Goal: Information Seeking & Learning: Learn about a topic

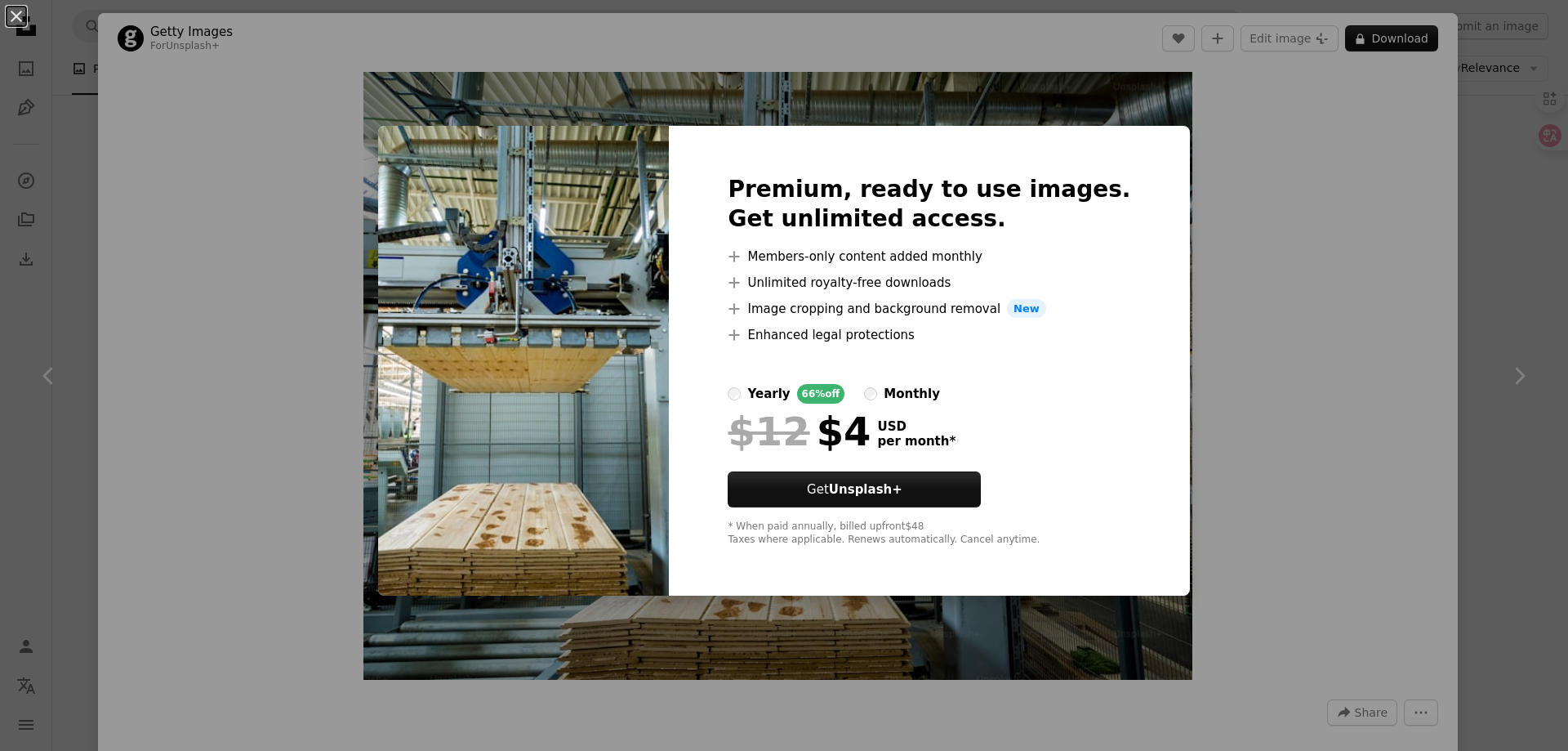
click at [1222, 303] on div "An X shape Premium, ready to use images. Get unlimited access. A plus sign Memb…" at bounding box center [784, 375] width 1568 height 751
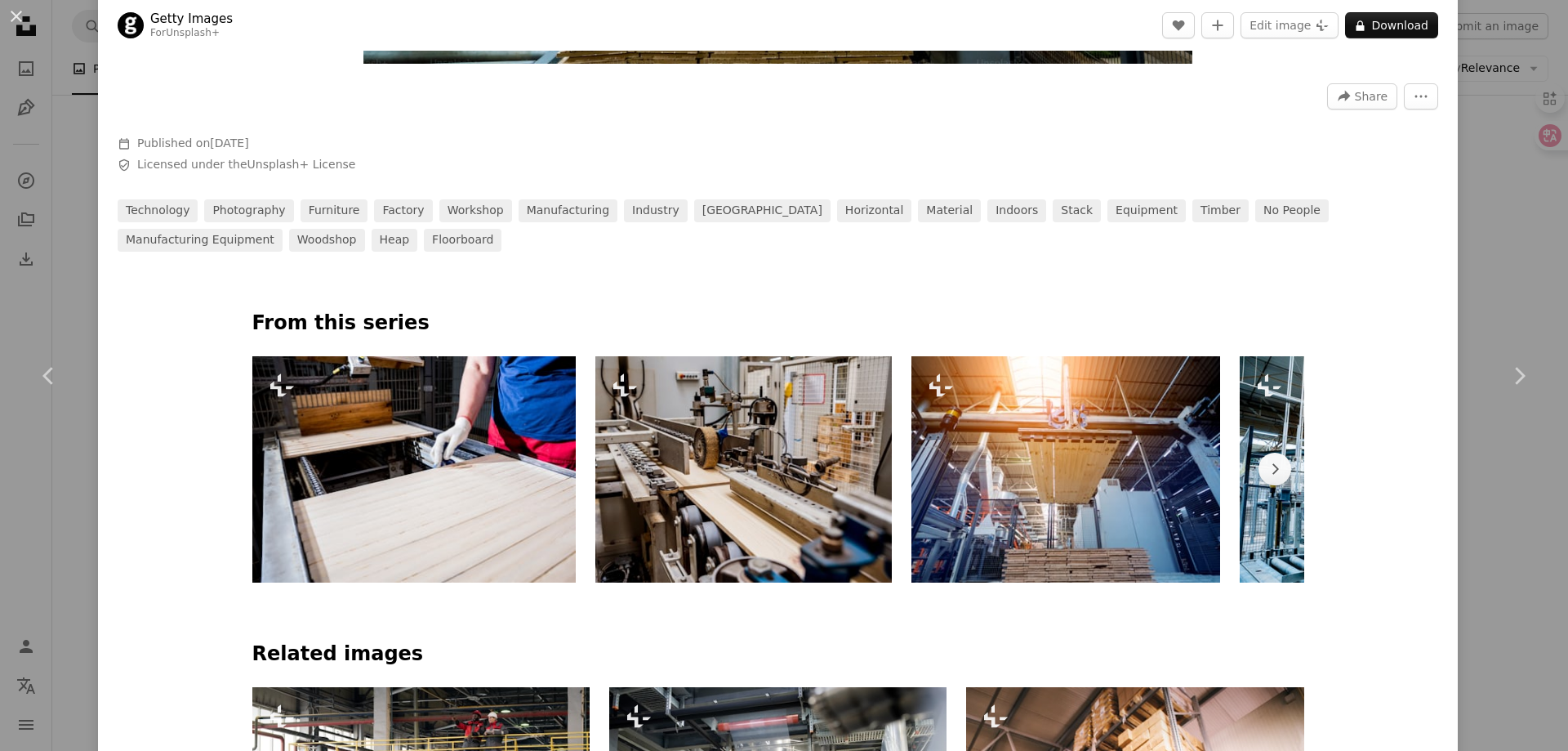
scroll to position [654, 0]
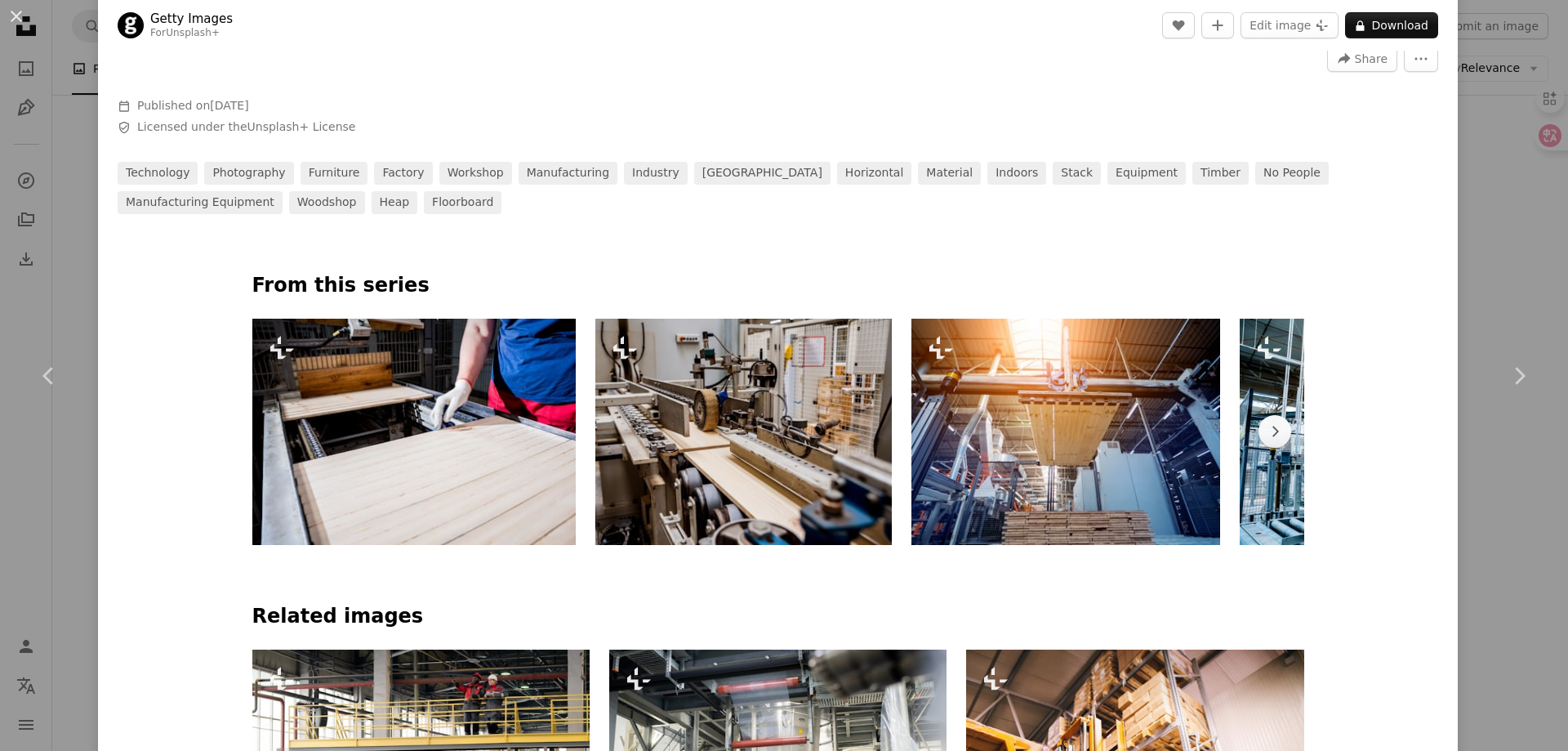
click at [550, 482] on img at bounding box center [414, 432] width 324 height 226
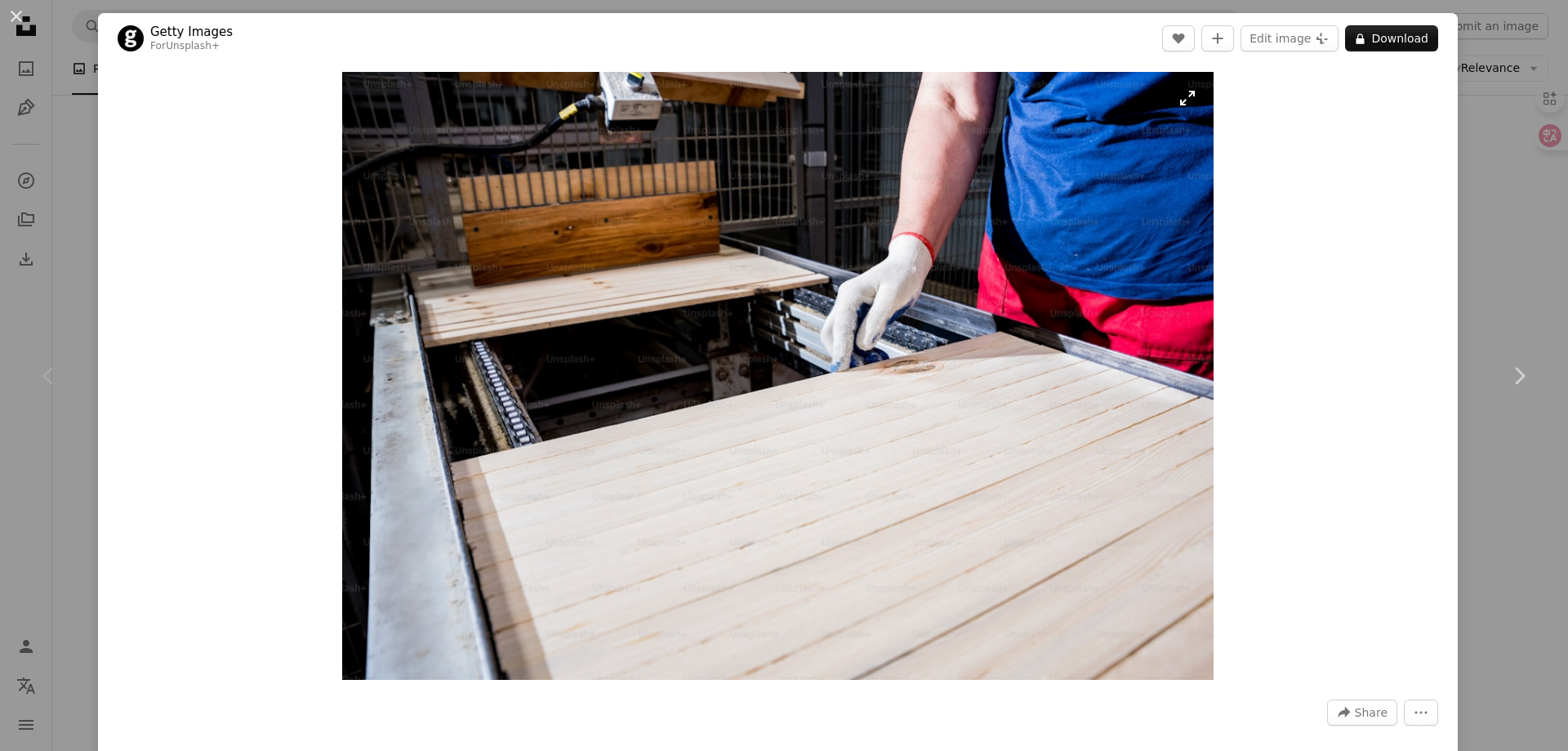
click at [882, 181] on img "Zoom in on this image" at bounding box center [777, 375] width 871 height 608
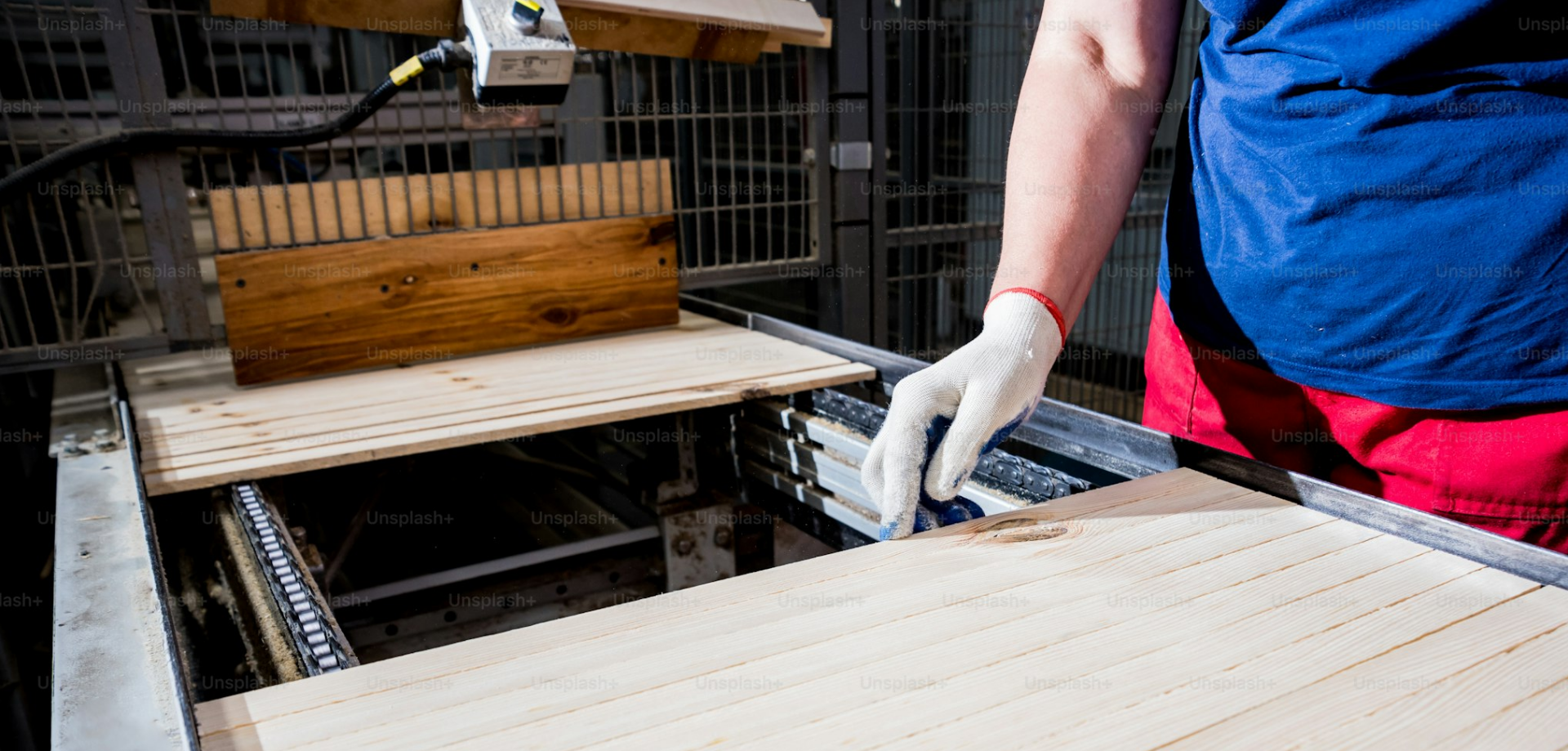
scroll to position [170, 0]
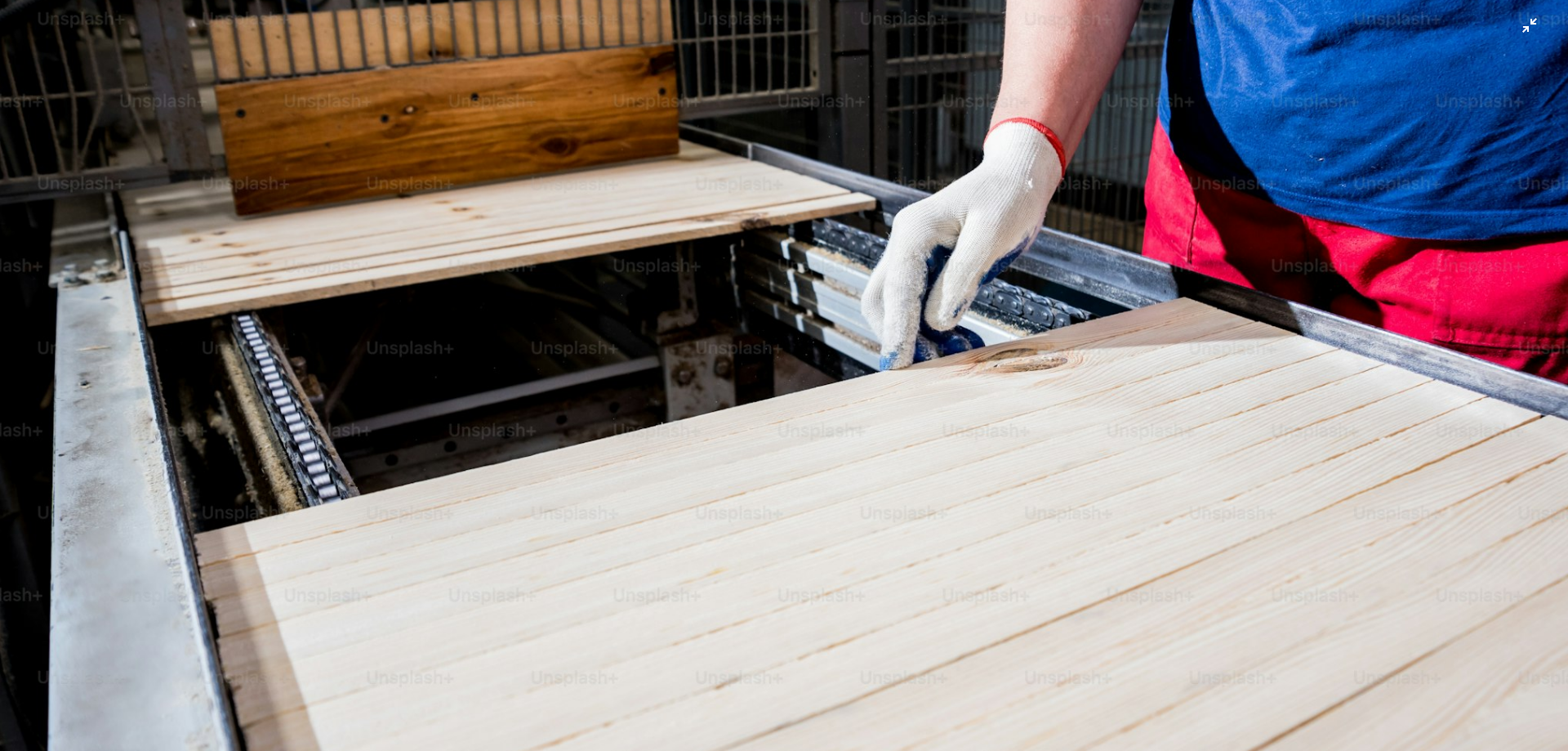
click at [882, 181] on img "Zoom out on this image" at bounding box center [784, 377] width 1570 height 1096
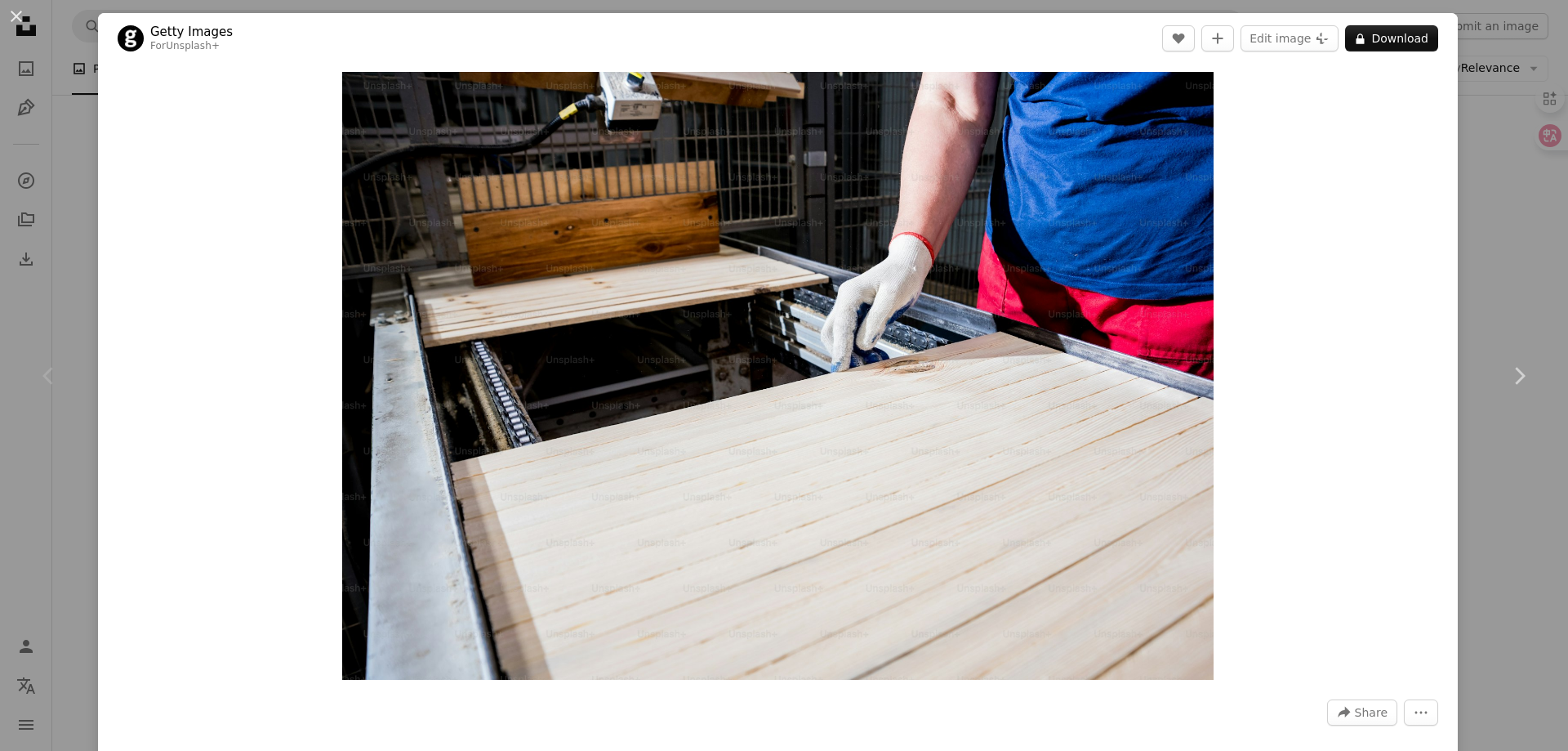
click at [882, 181] on img "Zoom in on this image" at bounding box center [777, 375] width 871 height 608
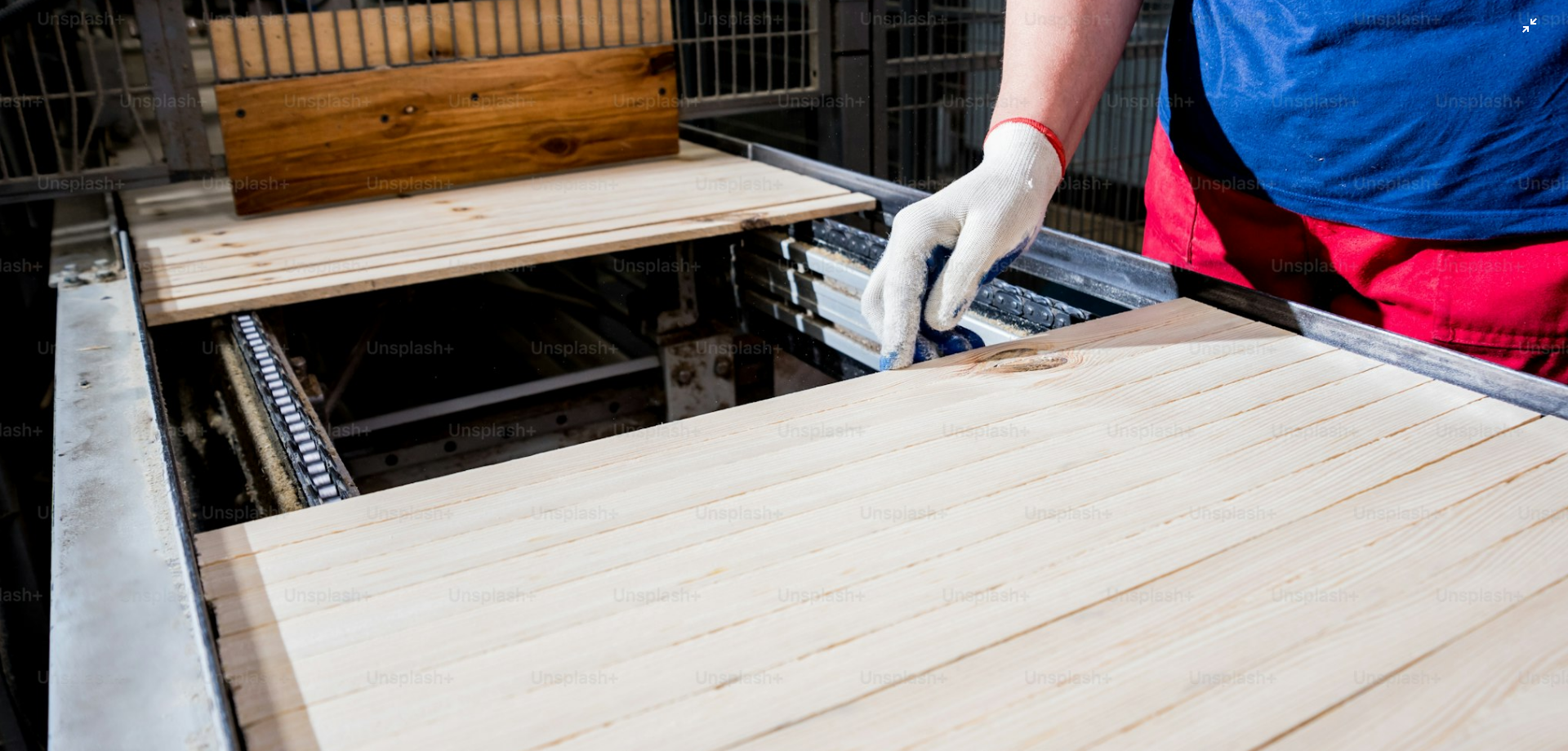
click at [882, 181] on img "Zoom out on this image" at bounding box center [784, 377] width 1570 height 1096
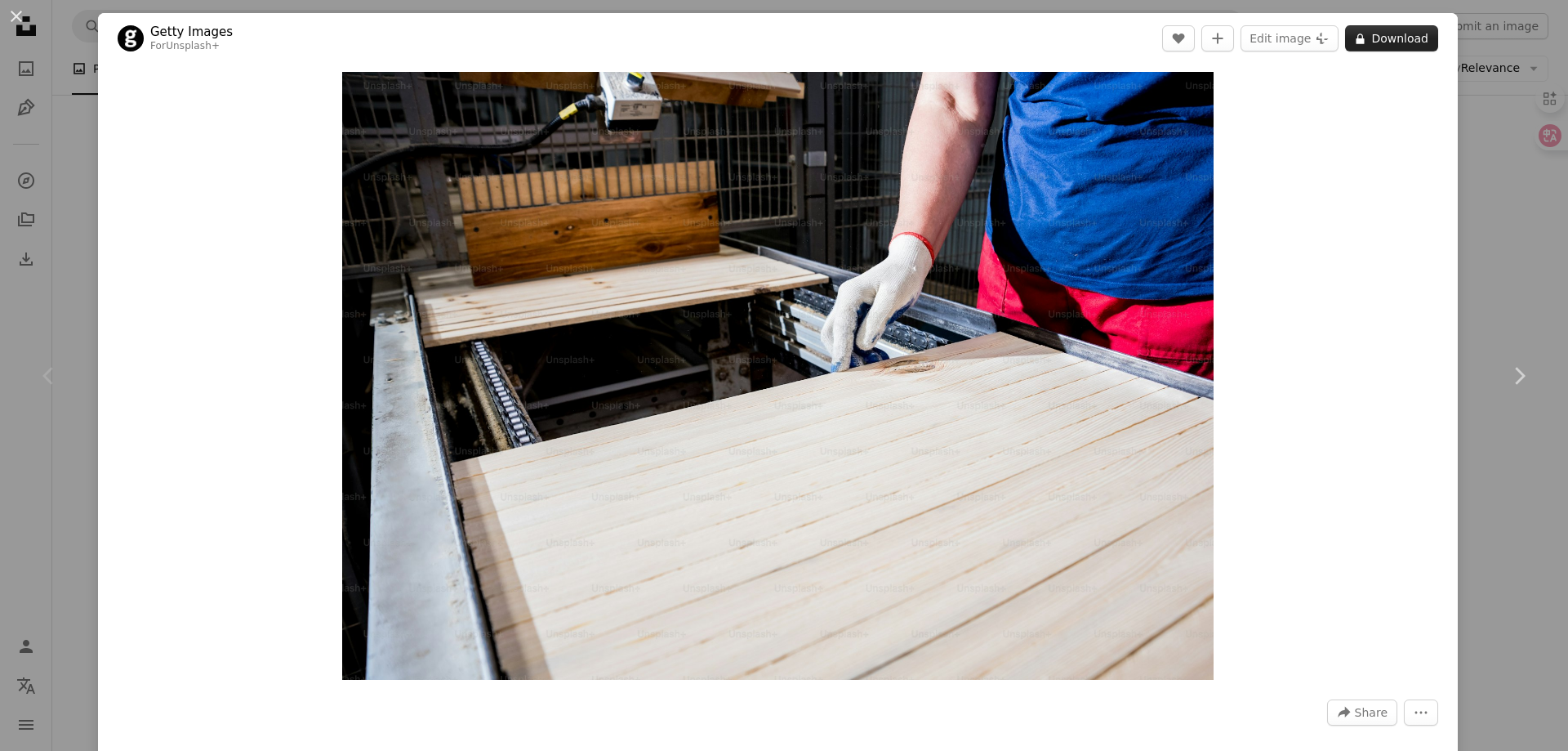
click at [1406, 36] on button "A lock Download" at bounding box center [1392, 39] width 93 height 26
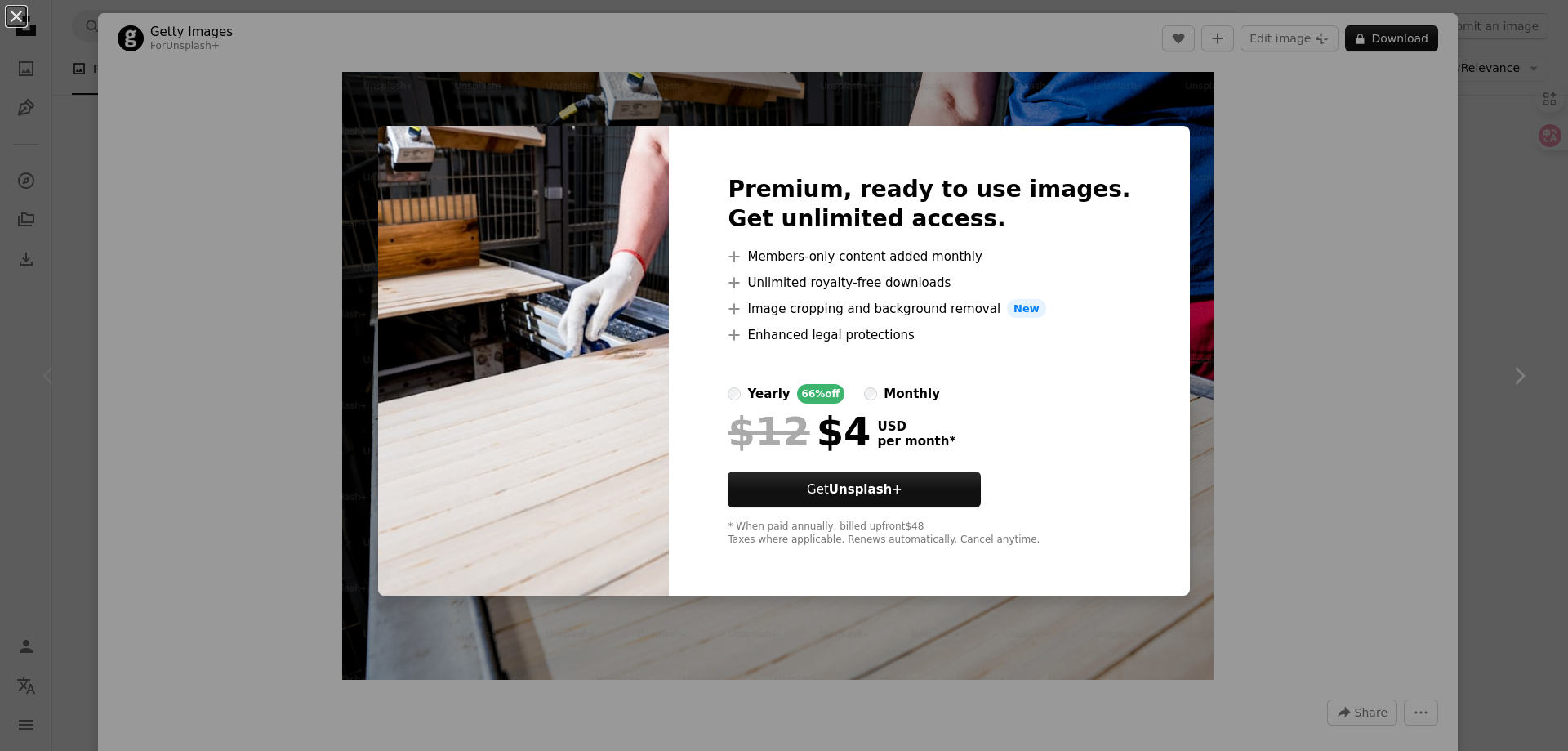
click at [1290, 289] on div "An X shape Premium, ready to use images. Get unlimited access. A plus sign Memb…" at bounding box center [784, 375] width 1568 height 751
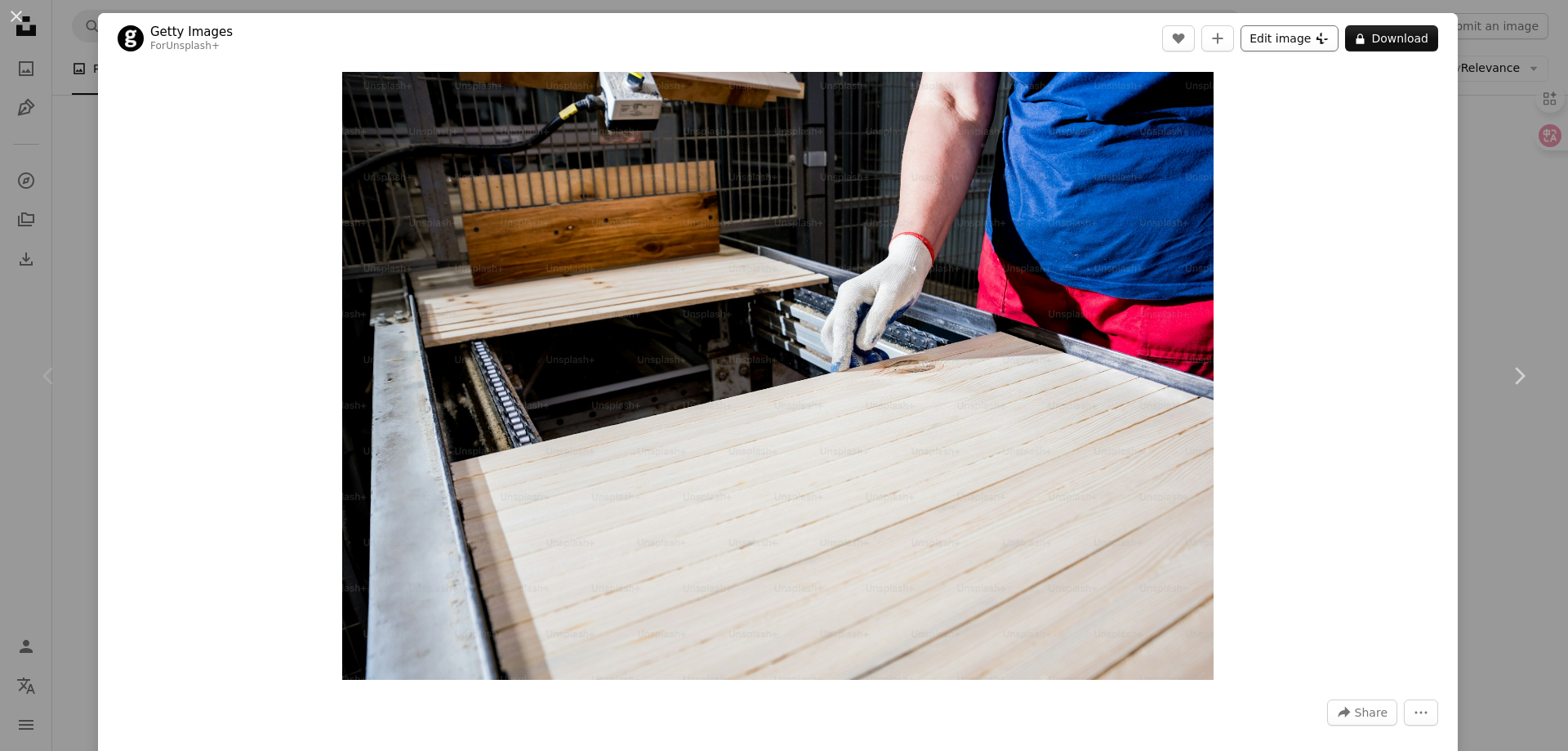
click at [1319, 38] on button "Edit image Plus sign for Unsplash+" at bounding box center [1290, 39] width 98 height 26
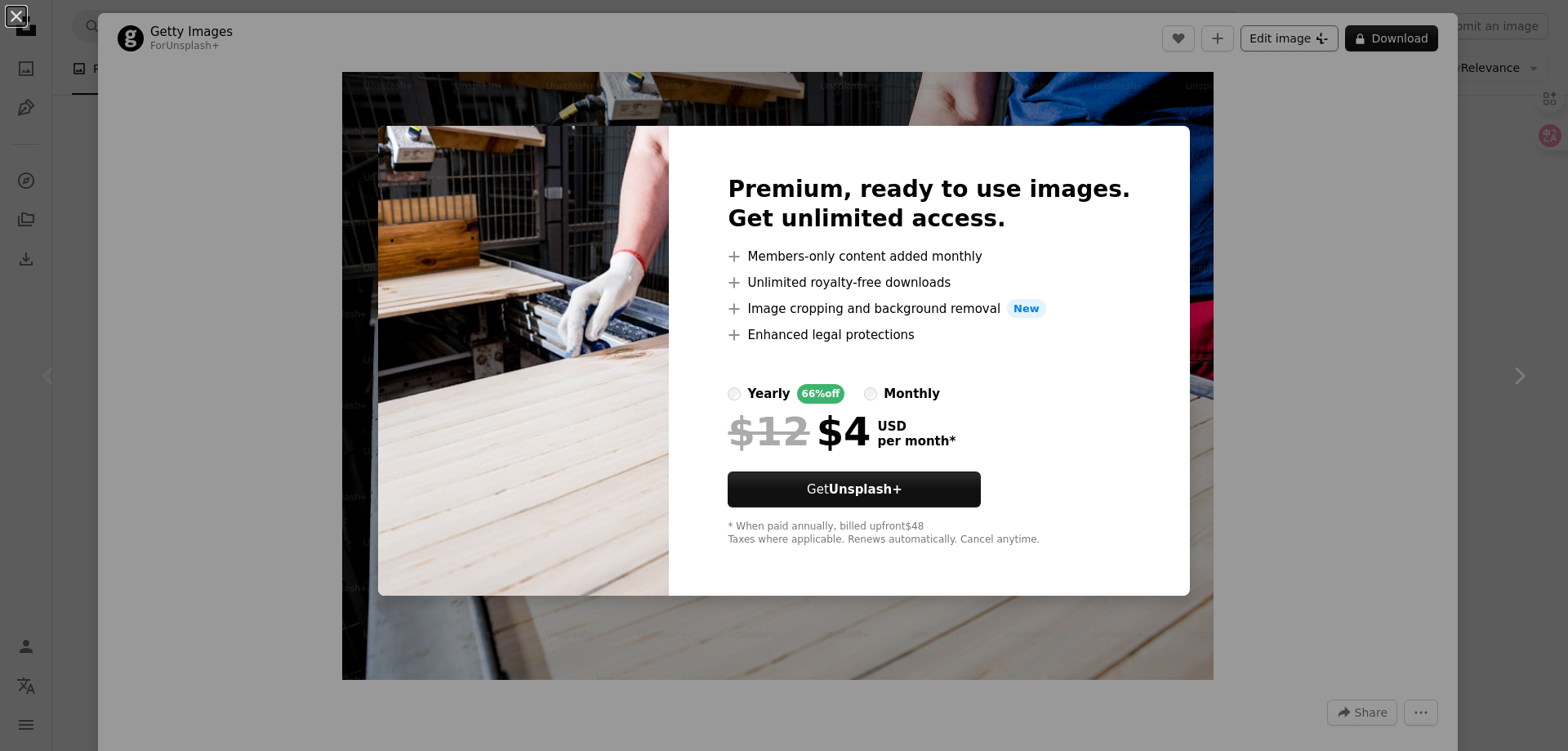
click at [1319, 38] on div "An X shape Premium, ready to use images. Get unlimited access. A plus sign Memb…" at bounding box center [784, 375] width 1568 height 751
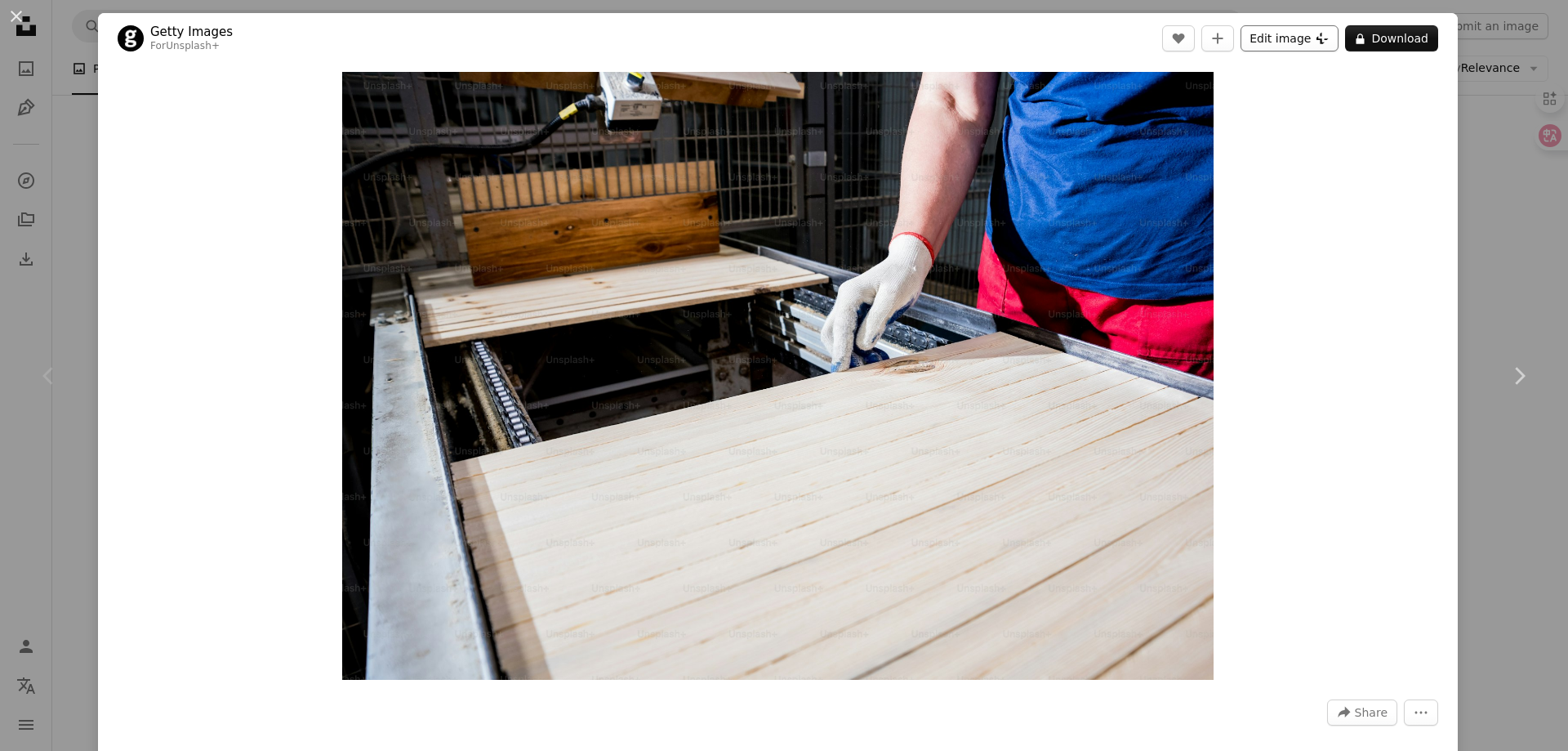
click at [1319, 38] on button "Edit image Plus sign for Unsplash+" at bounding box center [1290, 39] width 98 height 26
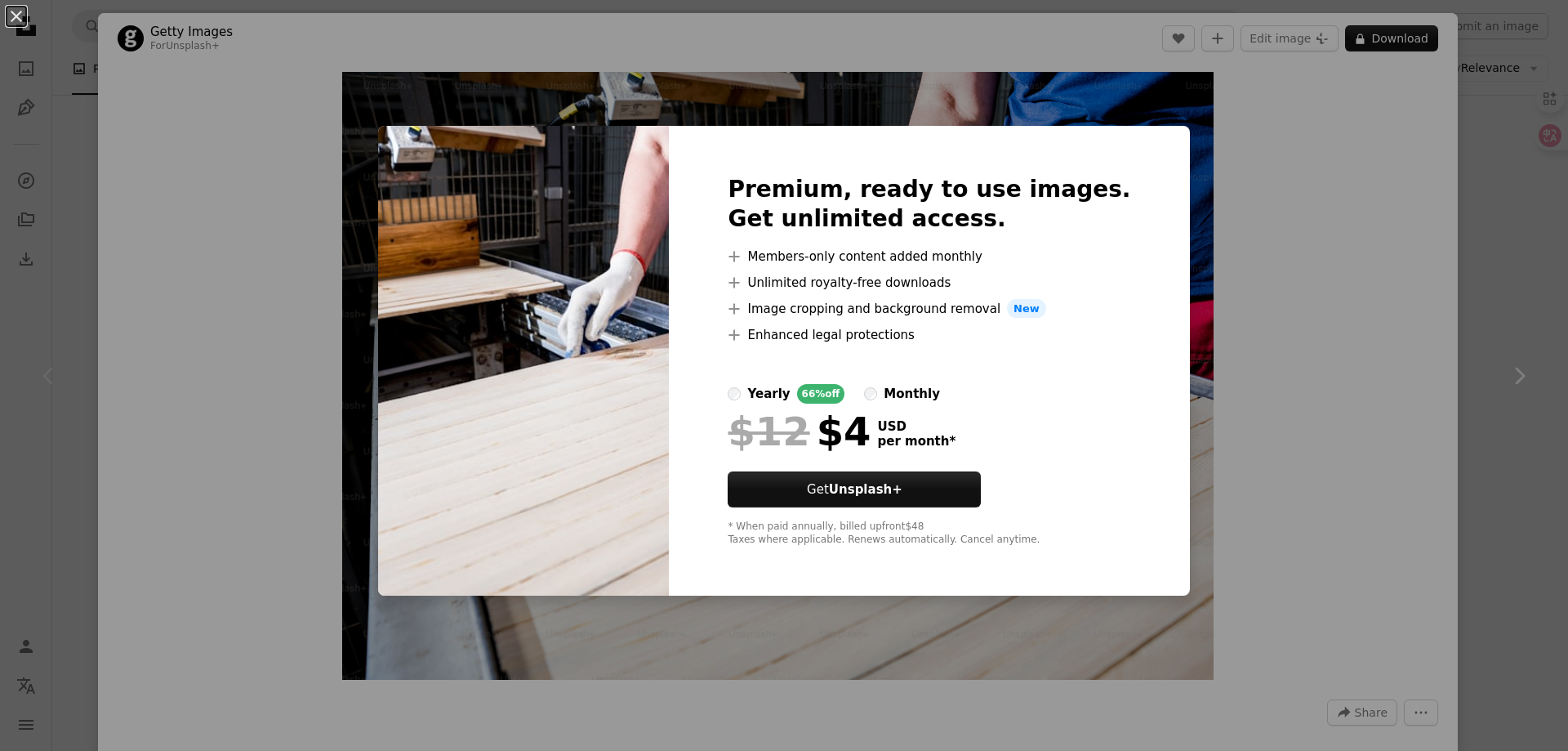
click at [1301, 194] on div "An X shape Premium, ready to use images. Get unlimited access. A plus sign Memb…" at bounding box center [784, 375] width 1568 height 751
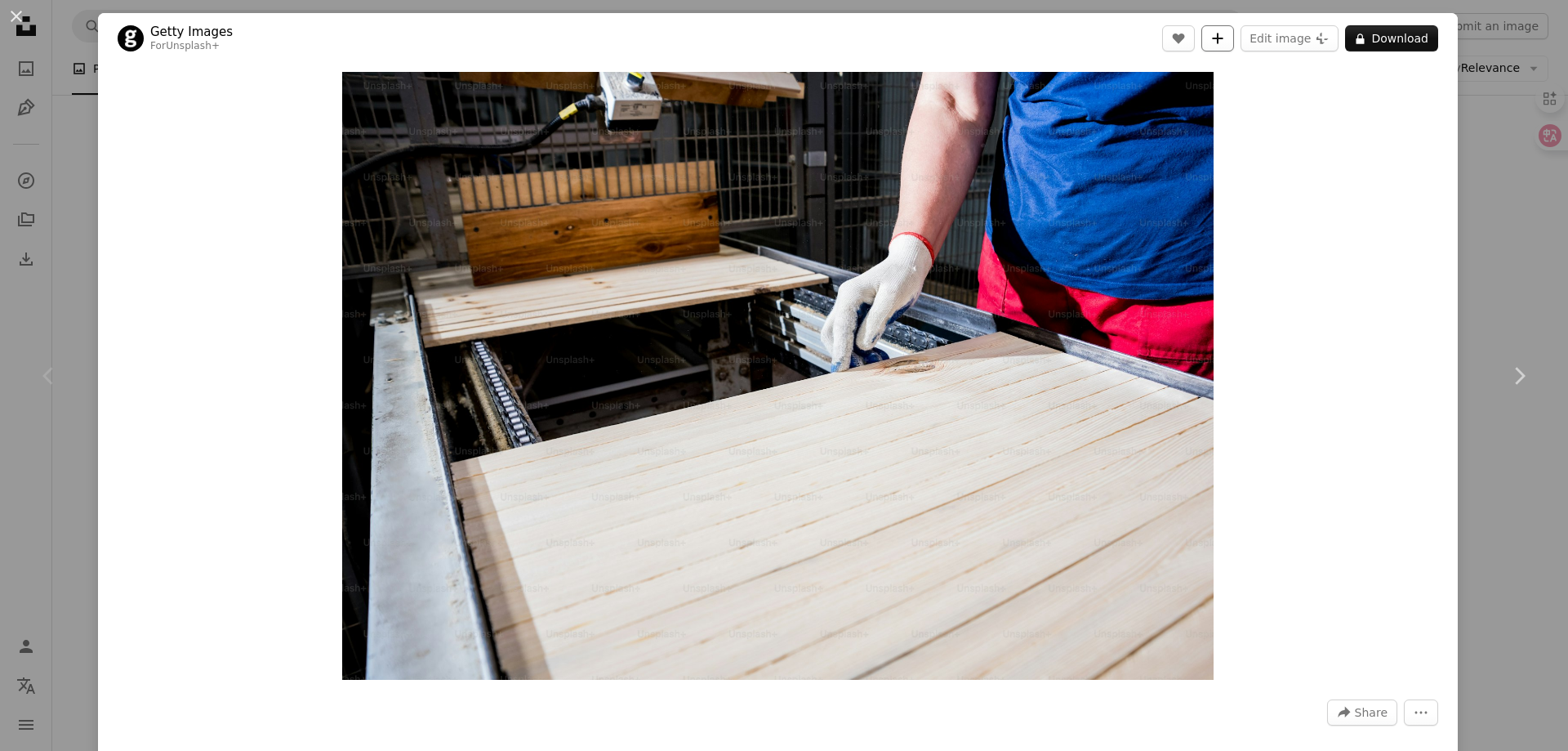
click at [1231, 30] on button "A plus sign" at bounding box center [1218, 39] width 33 height 26
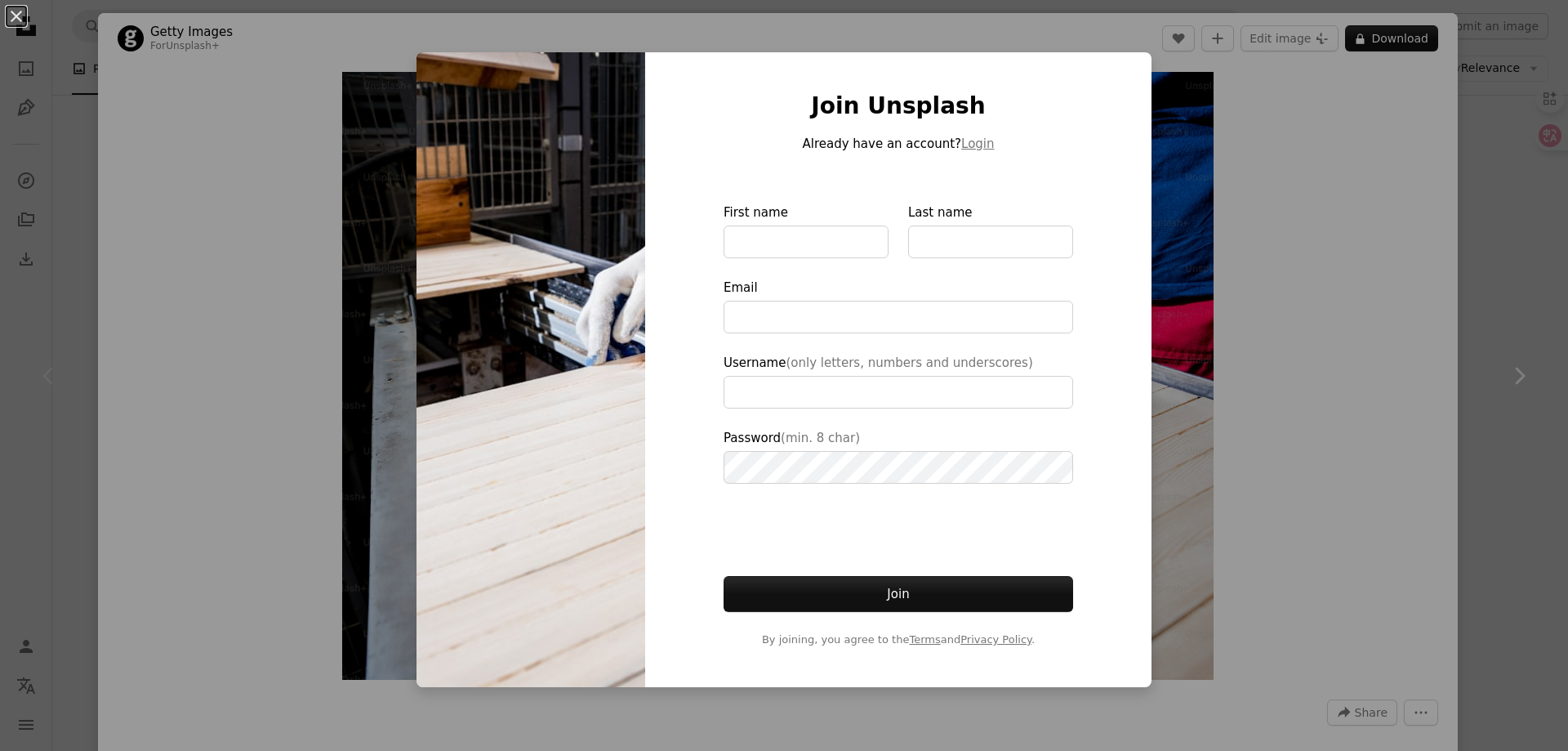
click at [1231, 34] on div "An X shape Join Unsplash Already have an account? Login First name Last name Em…" at bounding box center [784, 375] width 1568 height 751
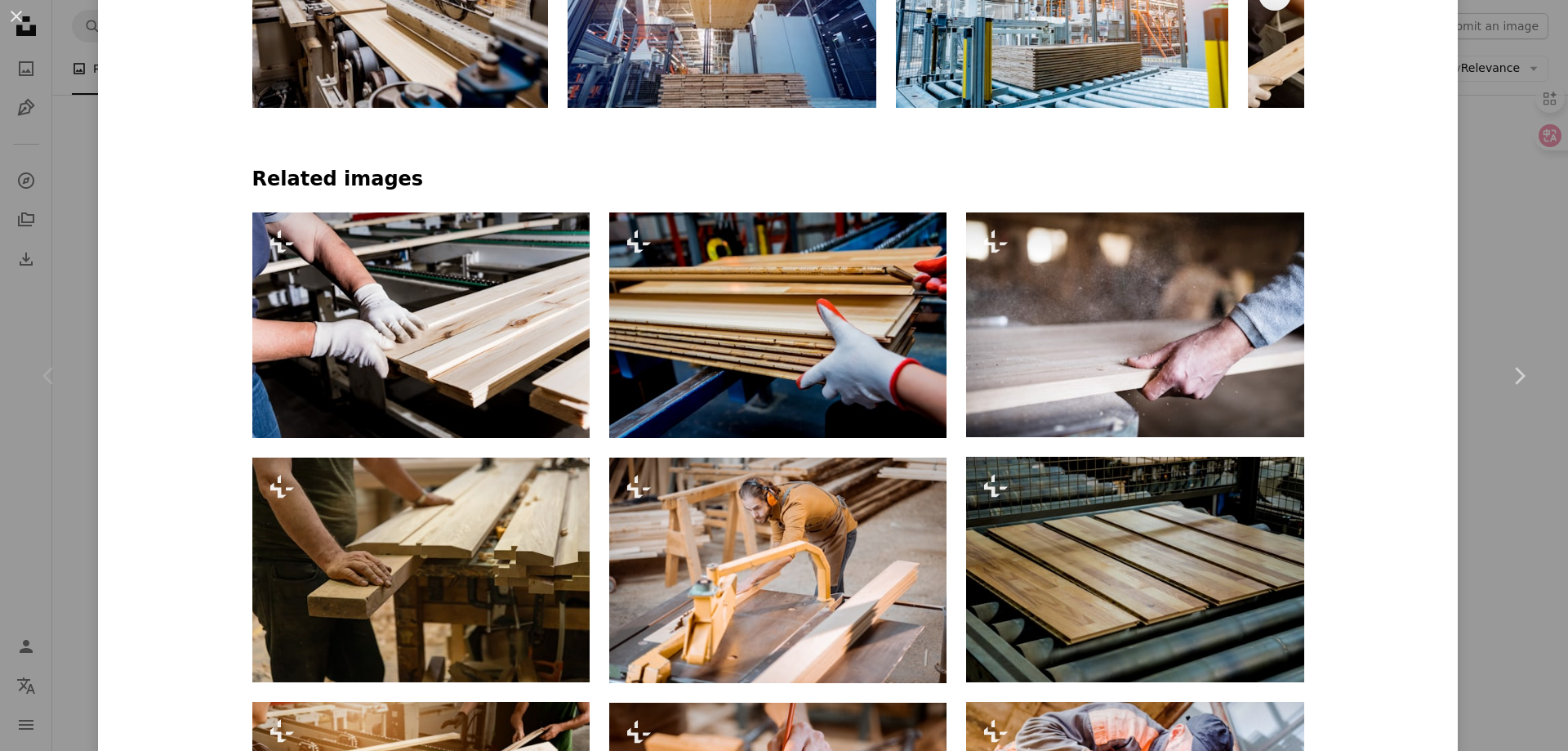
scroll to position [1144, 0]
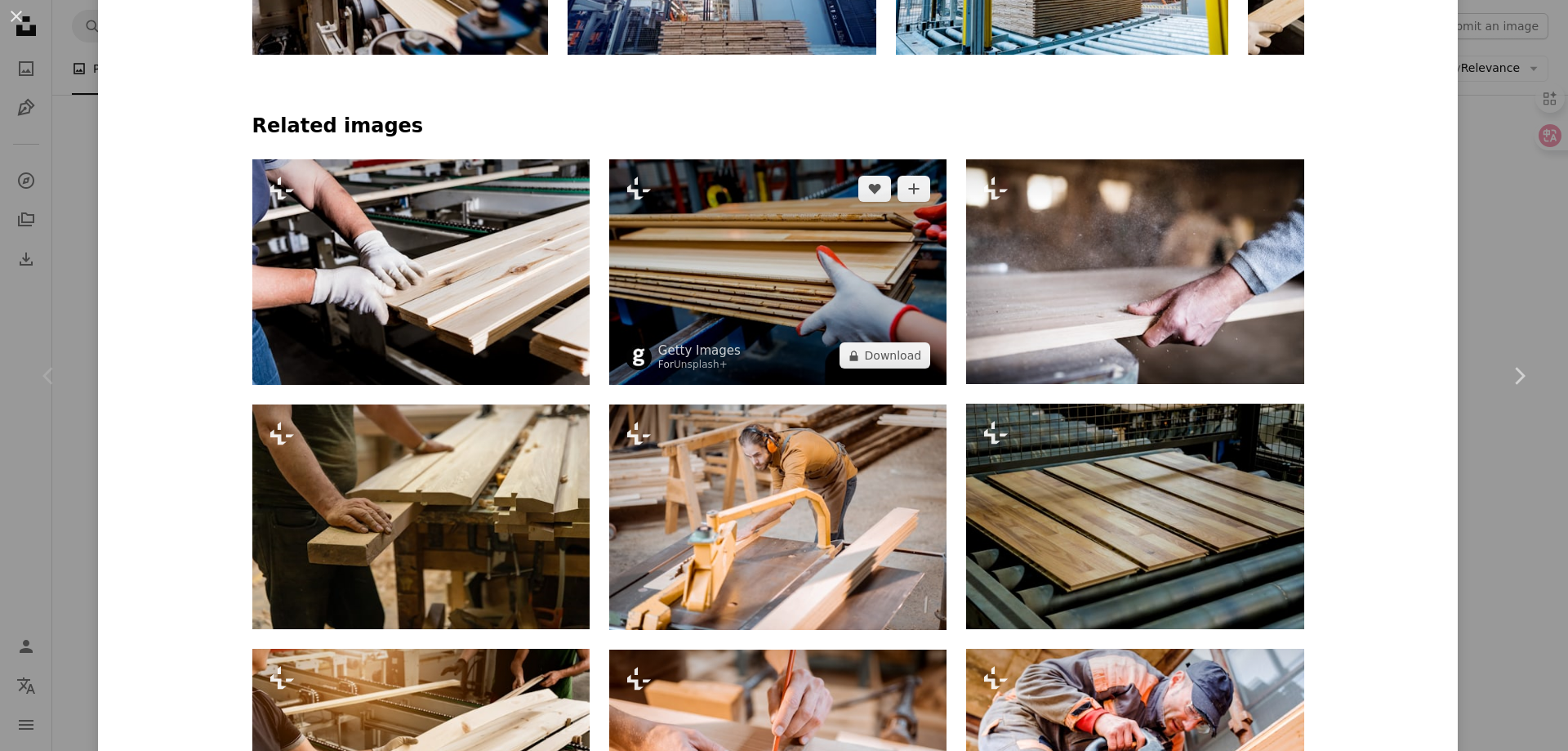
click at [791, 318] on img at bounding box center [778, 271] width 337 height 225
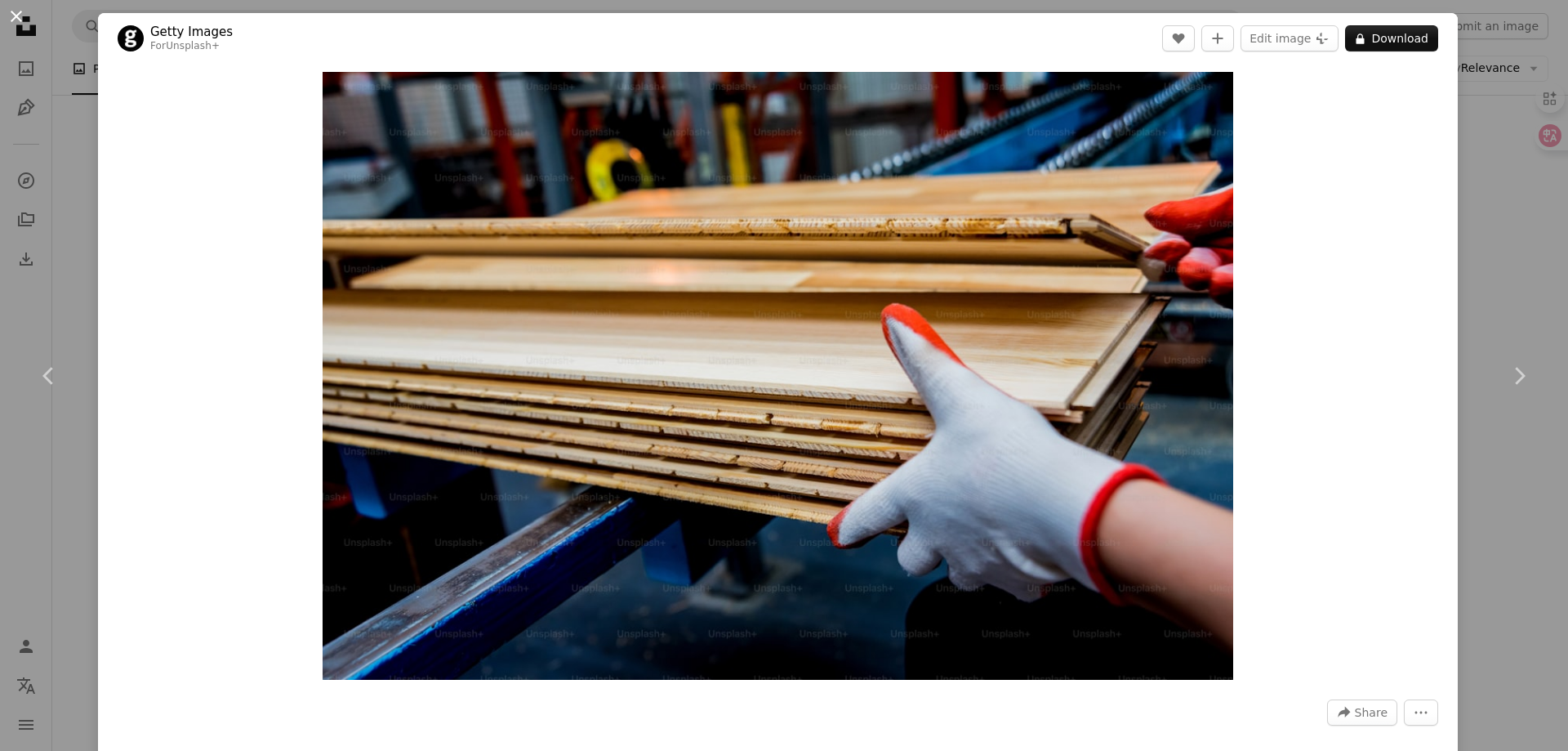
click at [22, 22] on button "An X shape" at bounding box center [16, 16] width 20 height 20
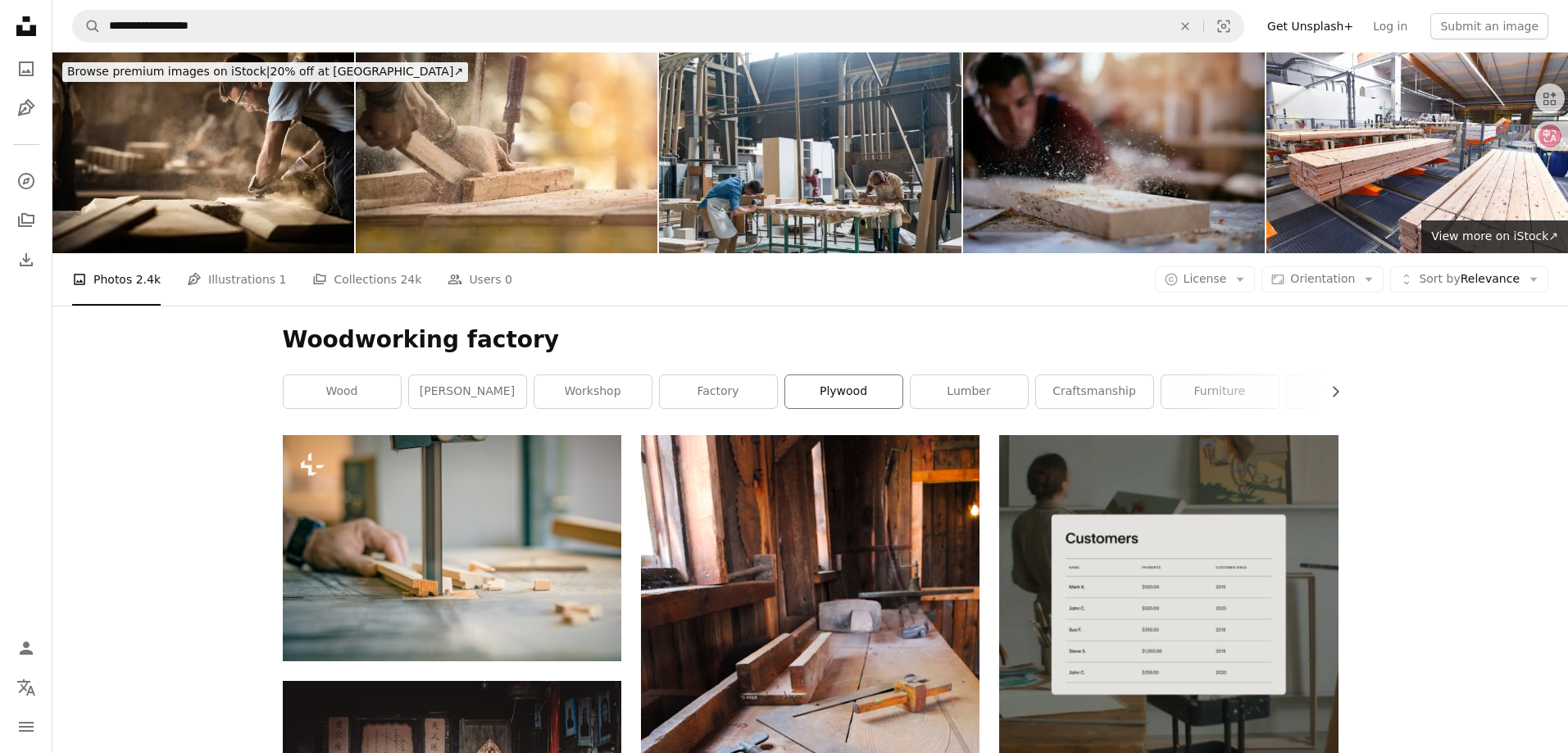
click at [863, 394] on link "plywood" at bounding box center [844, 391] width 117 height 33
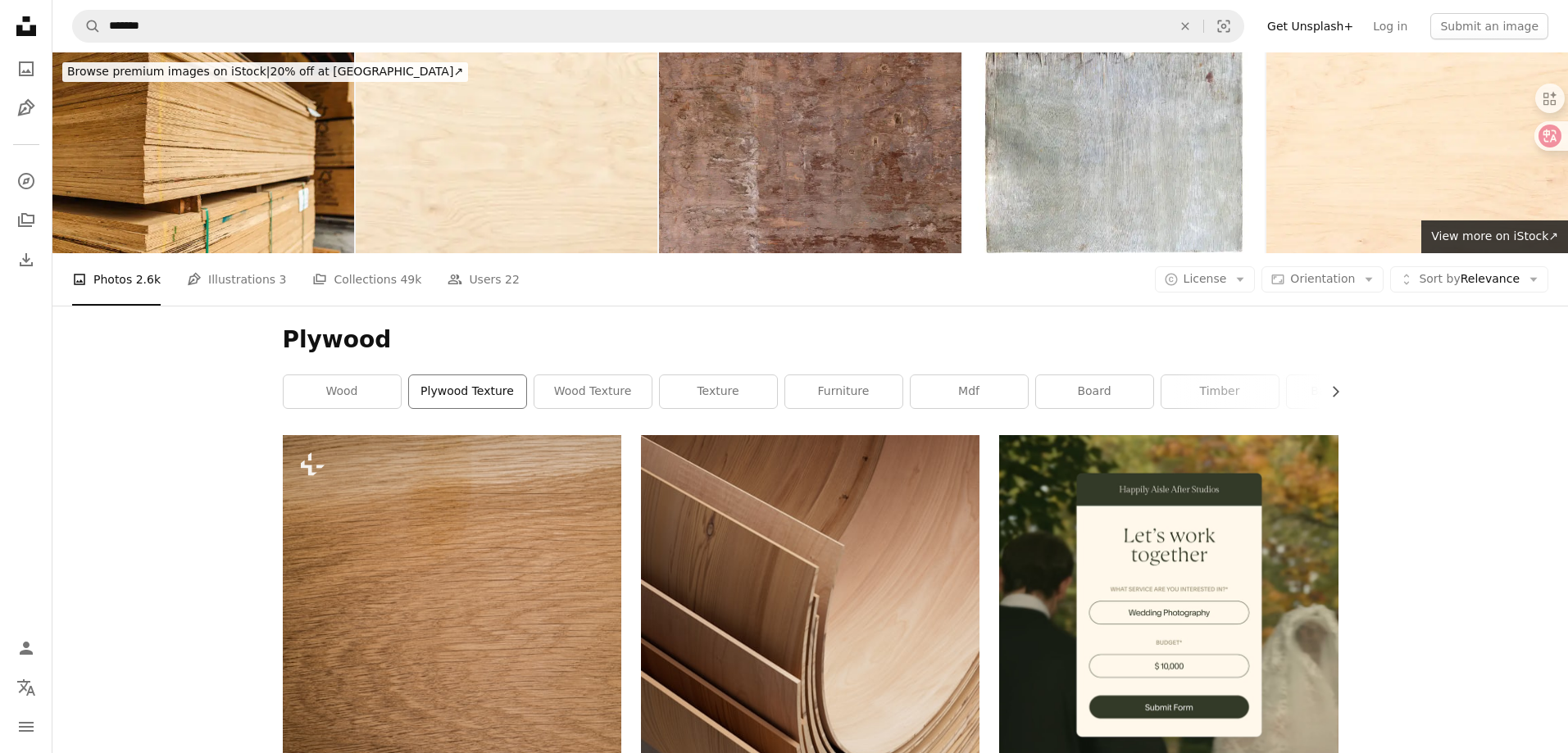
click at [455, 396] on link "plywood texture" at bounding box center [468, 391] width 117 height 33
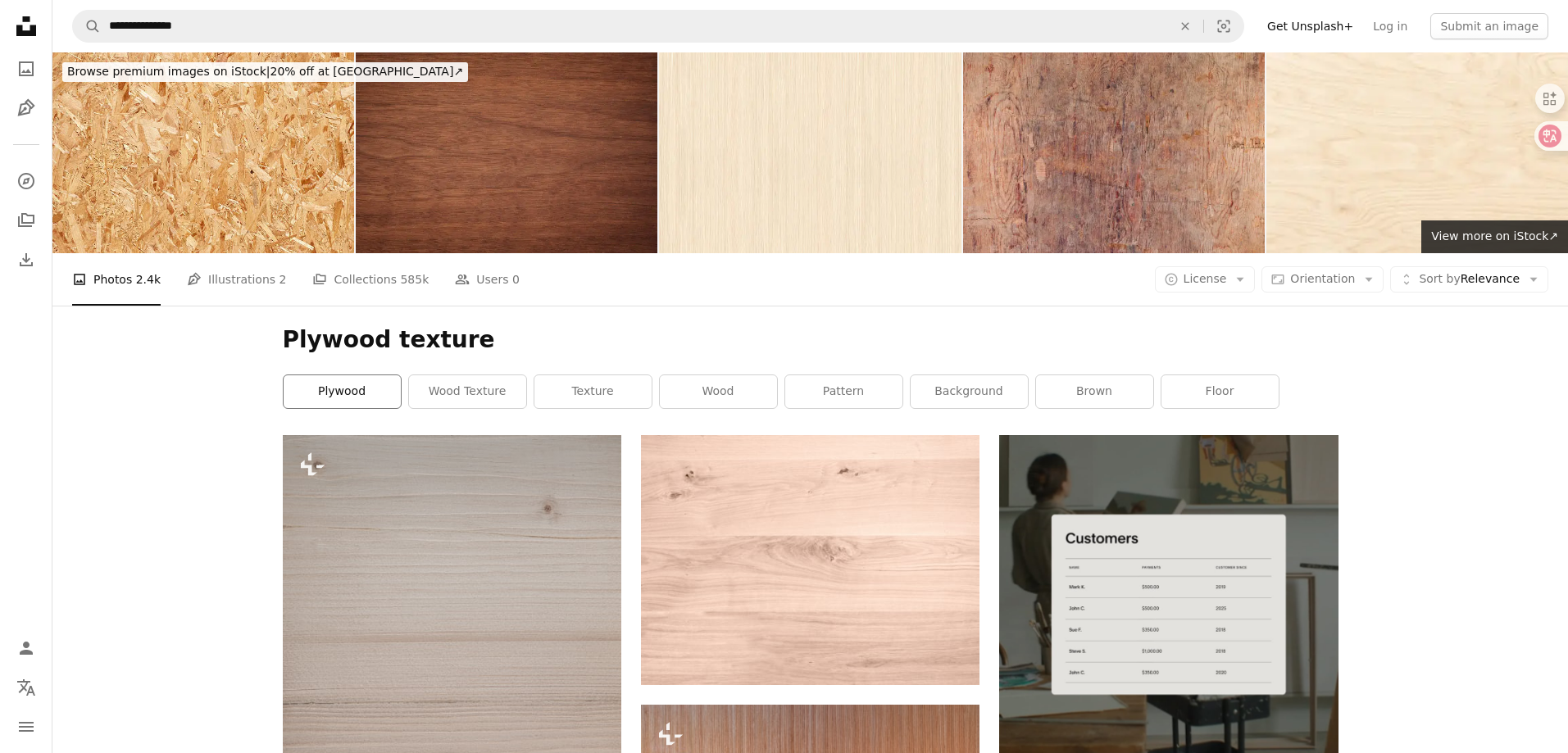
click at [335, 398] on link "plywood" at bounding box center [342, 391] width 117 height 33
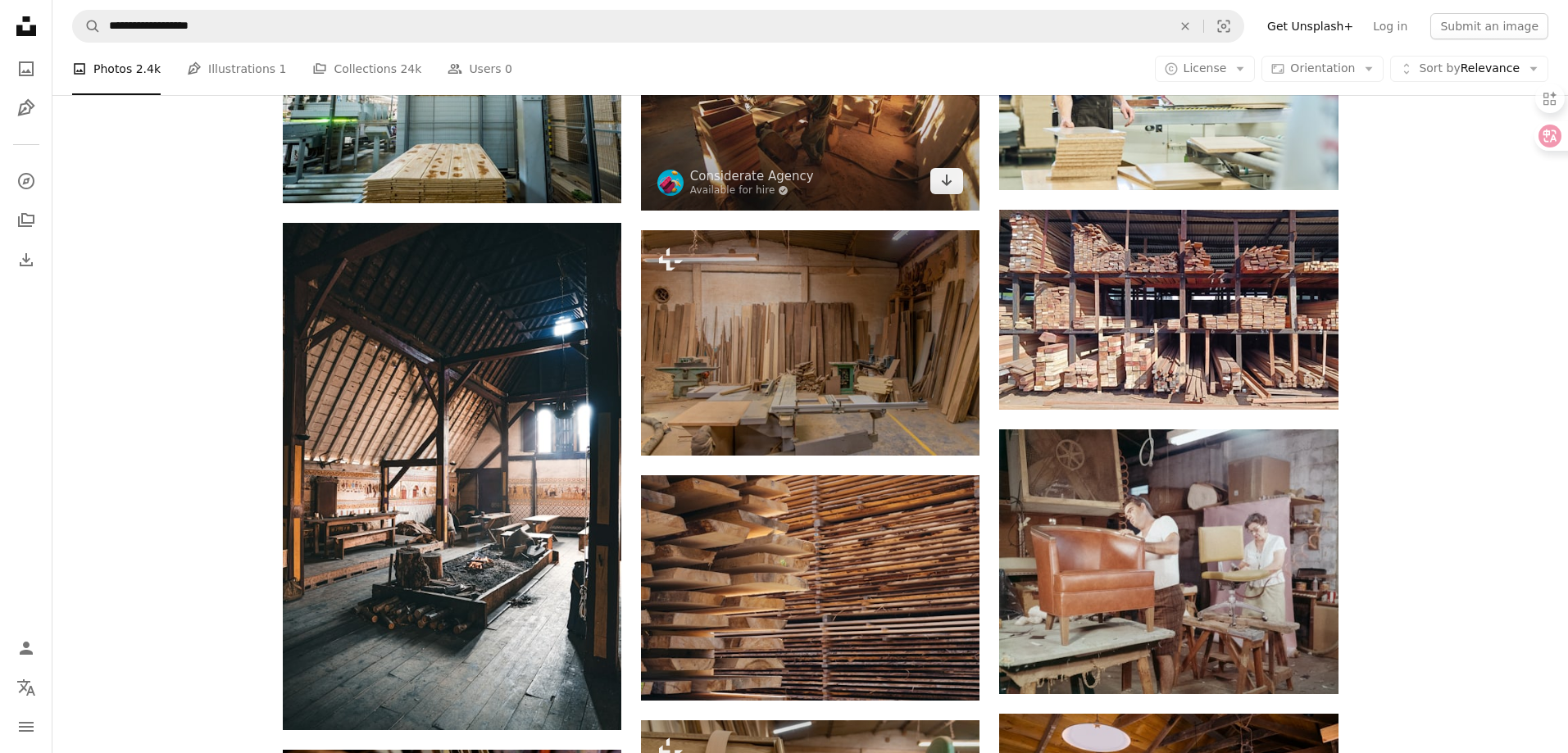
scroll to position [901, 0]
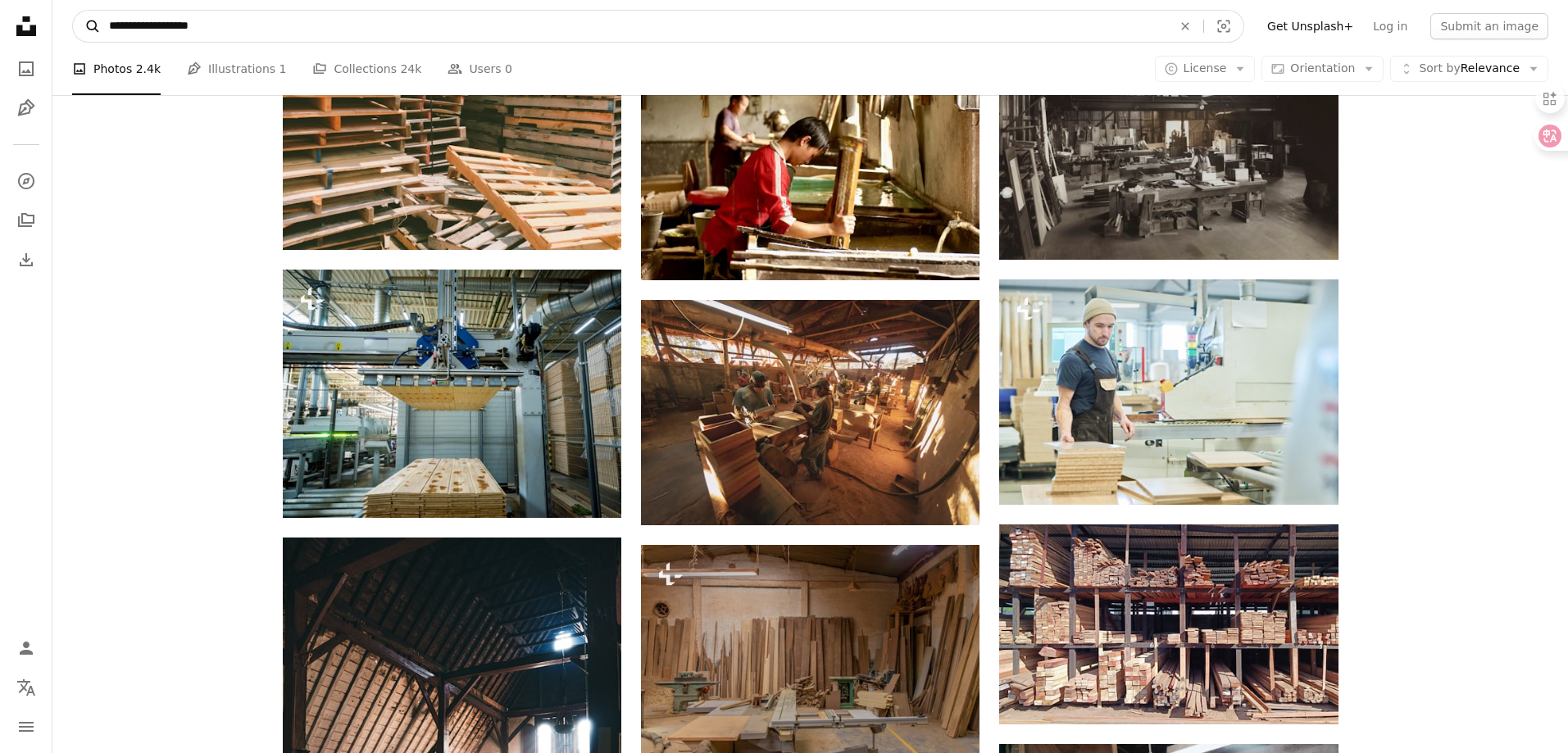
drag, startPoint x: 252, startPoint y: 19, endPoint x: 97, endPoint y: 27, distance: 155.2
click at [97, 27] on form "**********" at bounding box center [658, 26] width 1172 height 33
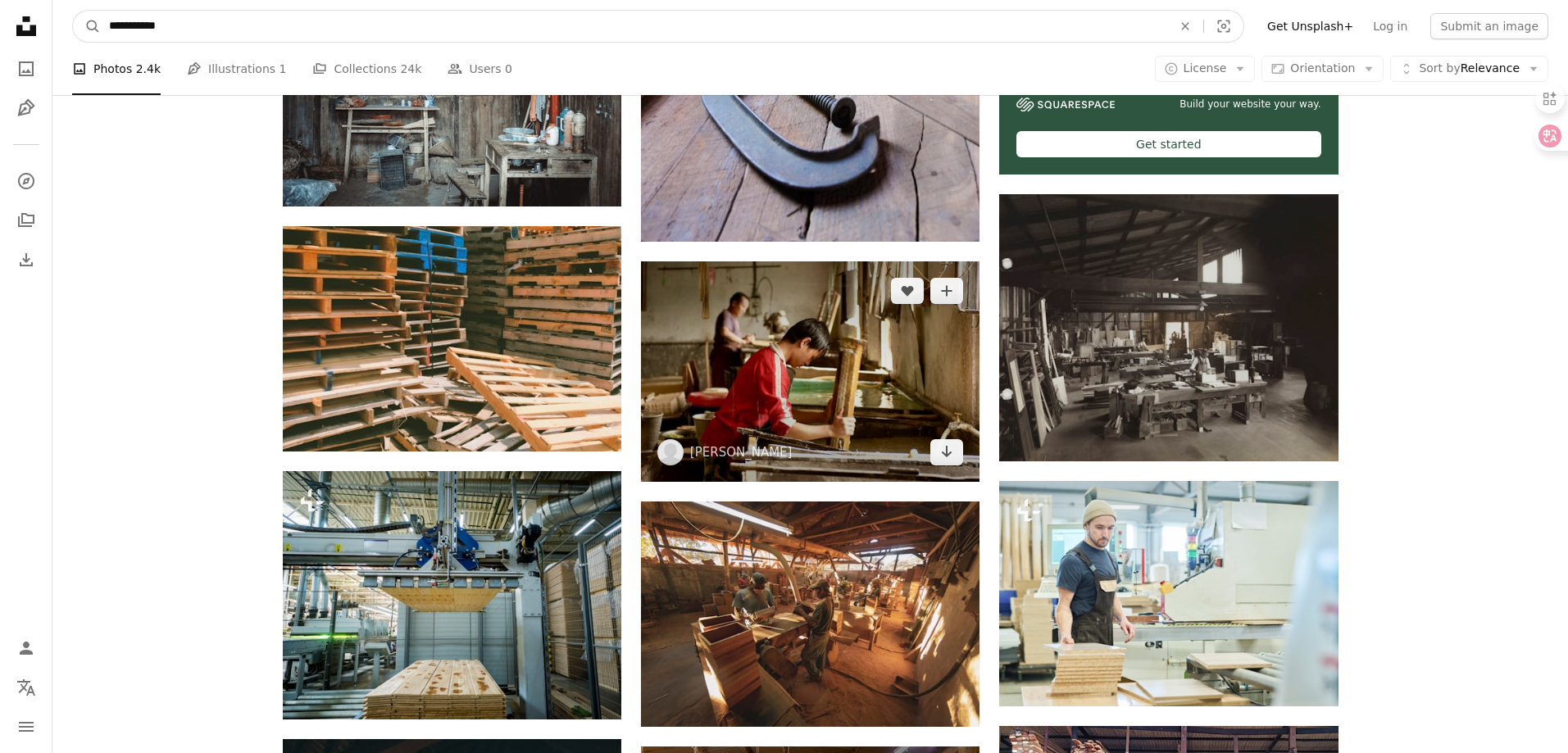
scroll to position [491, 0]
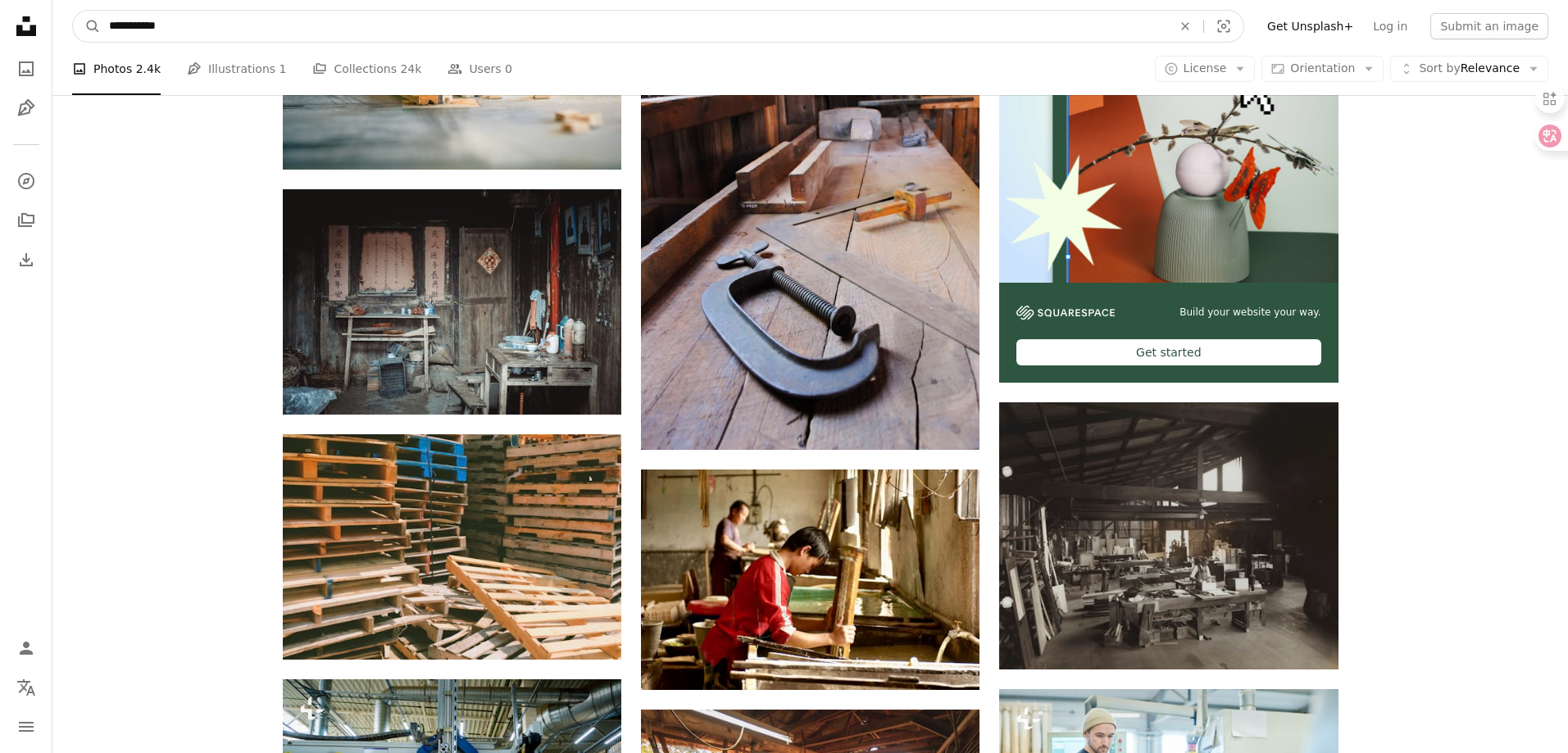
click at [330, 28] on input "**********" at bounding box center [634, 26] width 1066 height 31
type input "**********"
click at [73, 10] on button "A magnifying glass" at bounding box center [86, 26] width 27 height 31
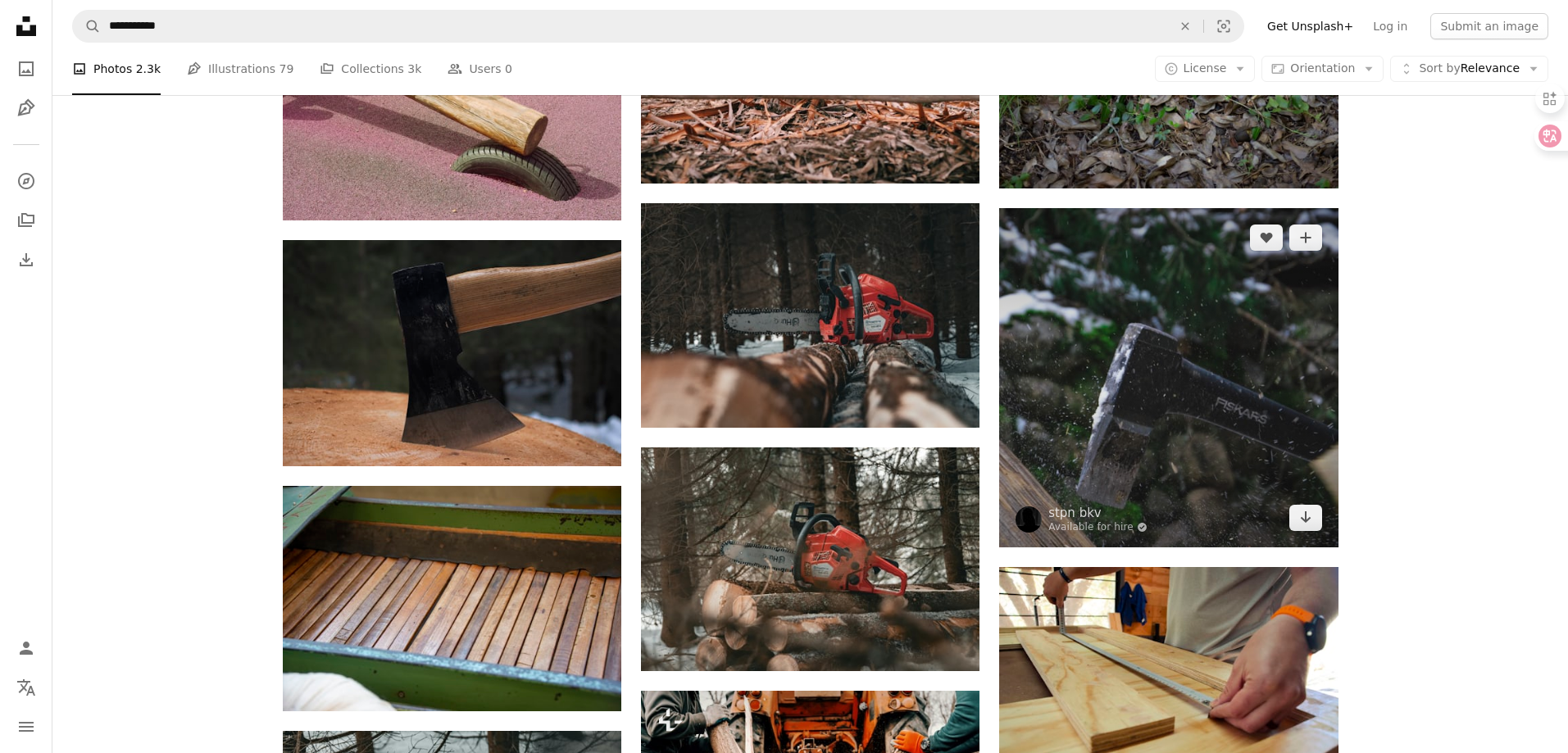
scroll to position [984, 0]
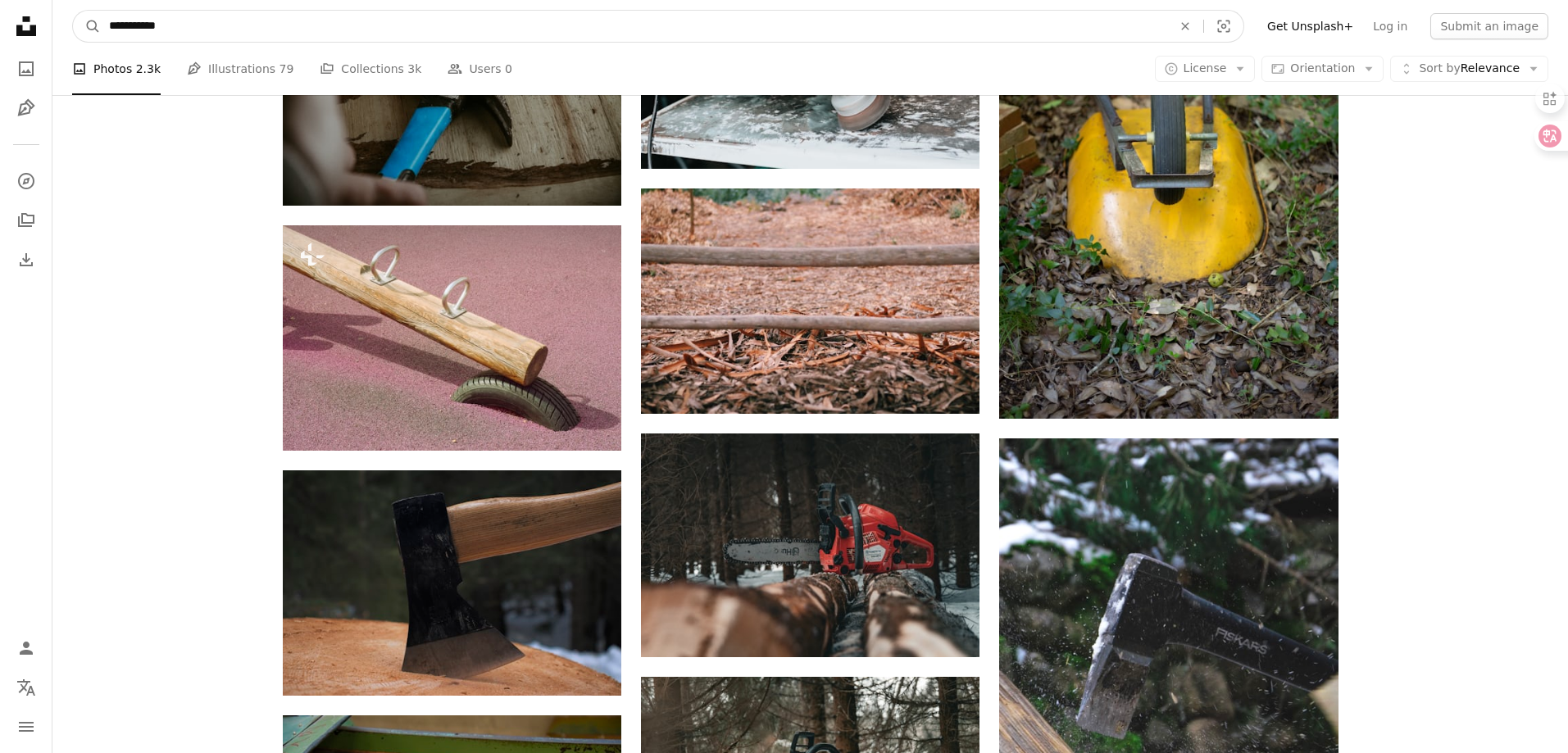
click at [110, 27] on input "**********" at bounding box center [634, 26] width 1066 height 31
type input "*********"
click button "A magnifying glass" at bounding box center [86, 26] width 27 height 31
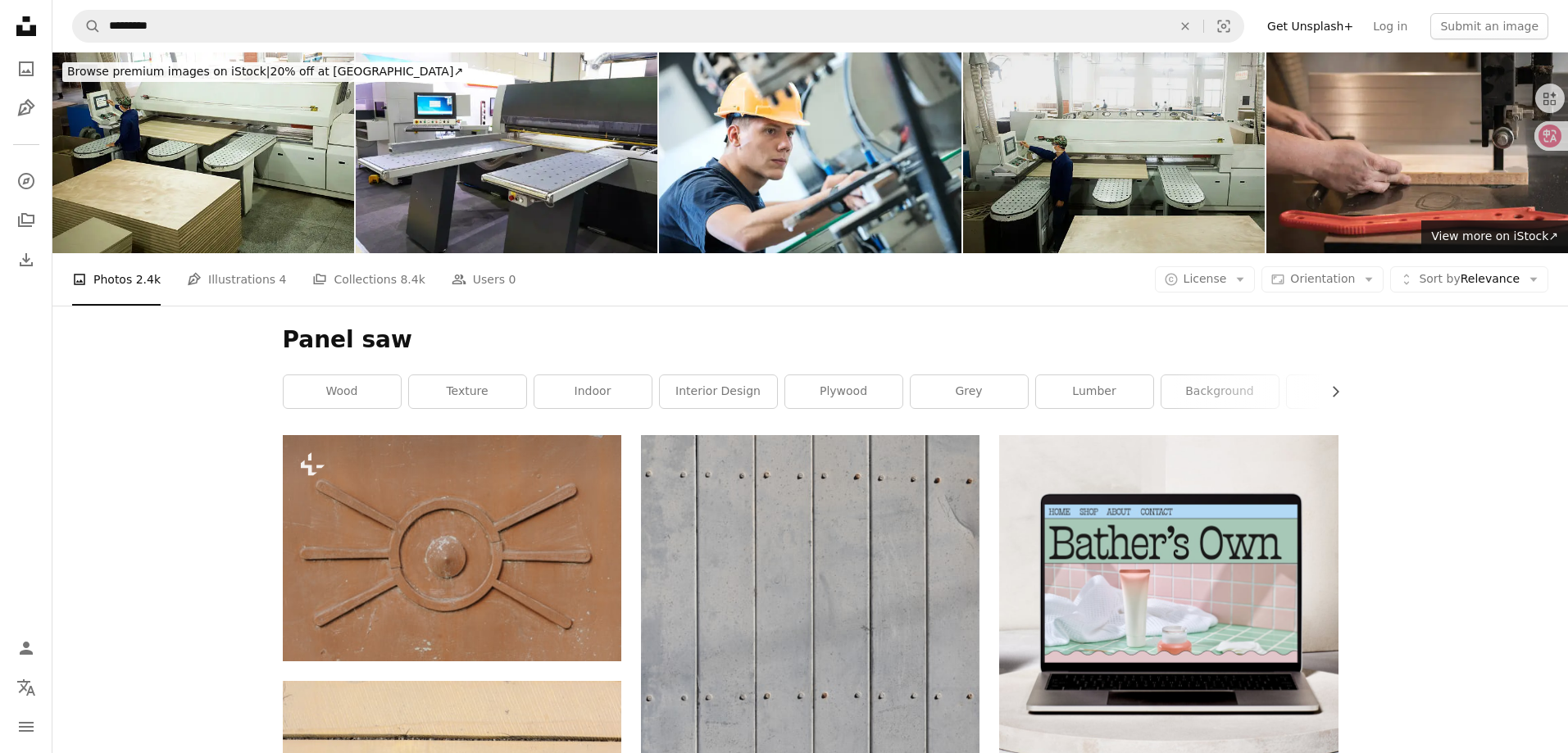
click at [1197, 219] on img at bounding box center [1113, 153] width 302 height 201
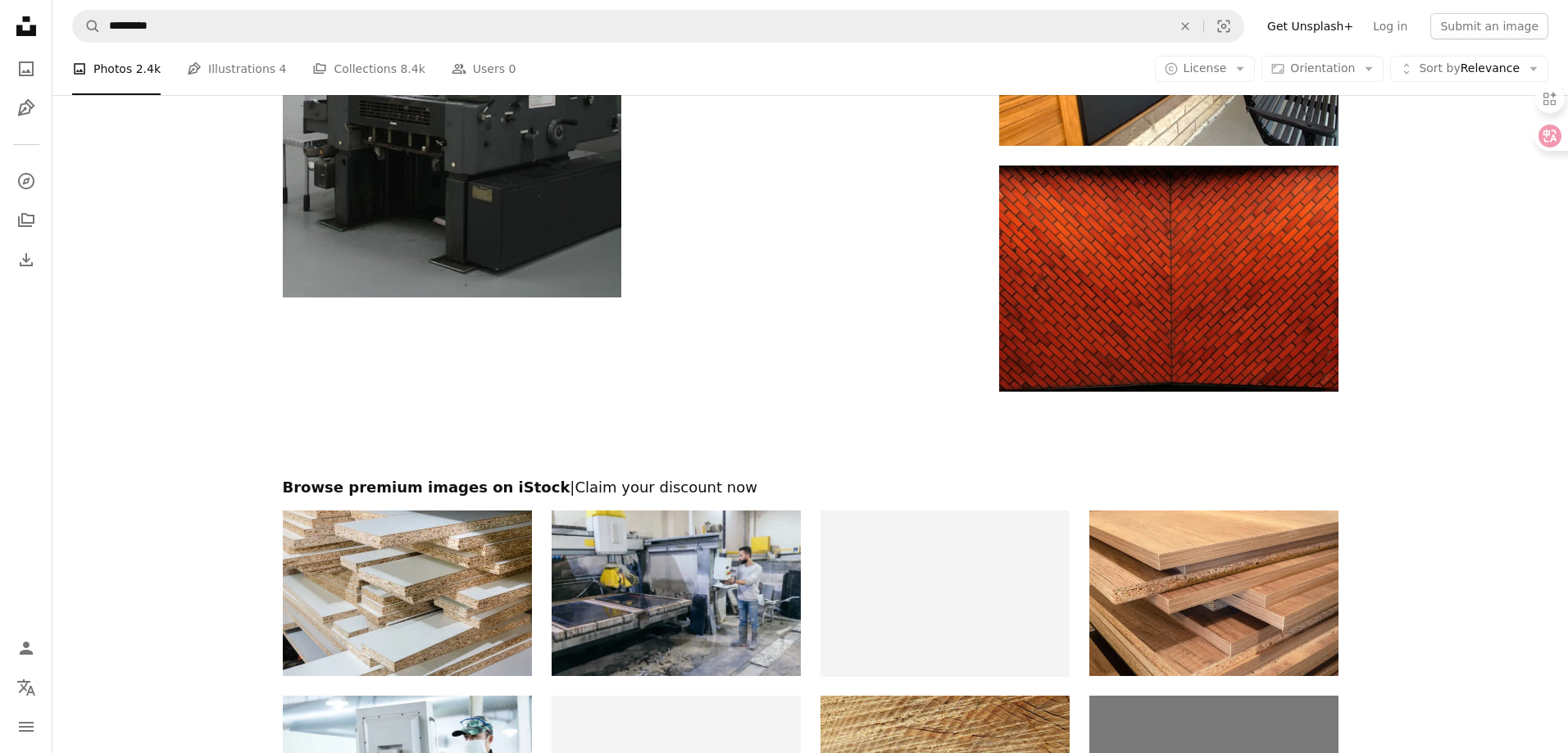
scroll to position [2868, 0]
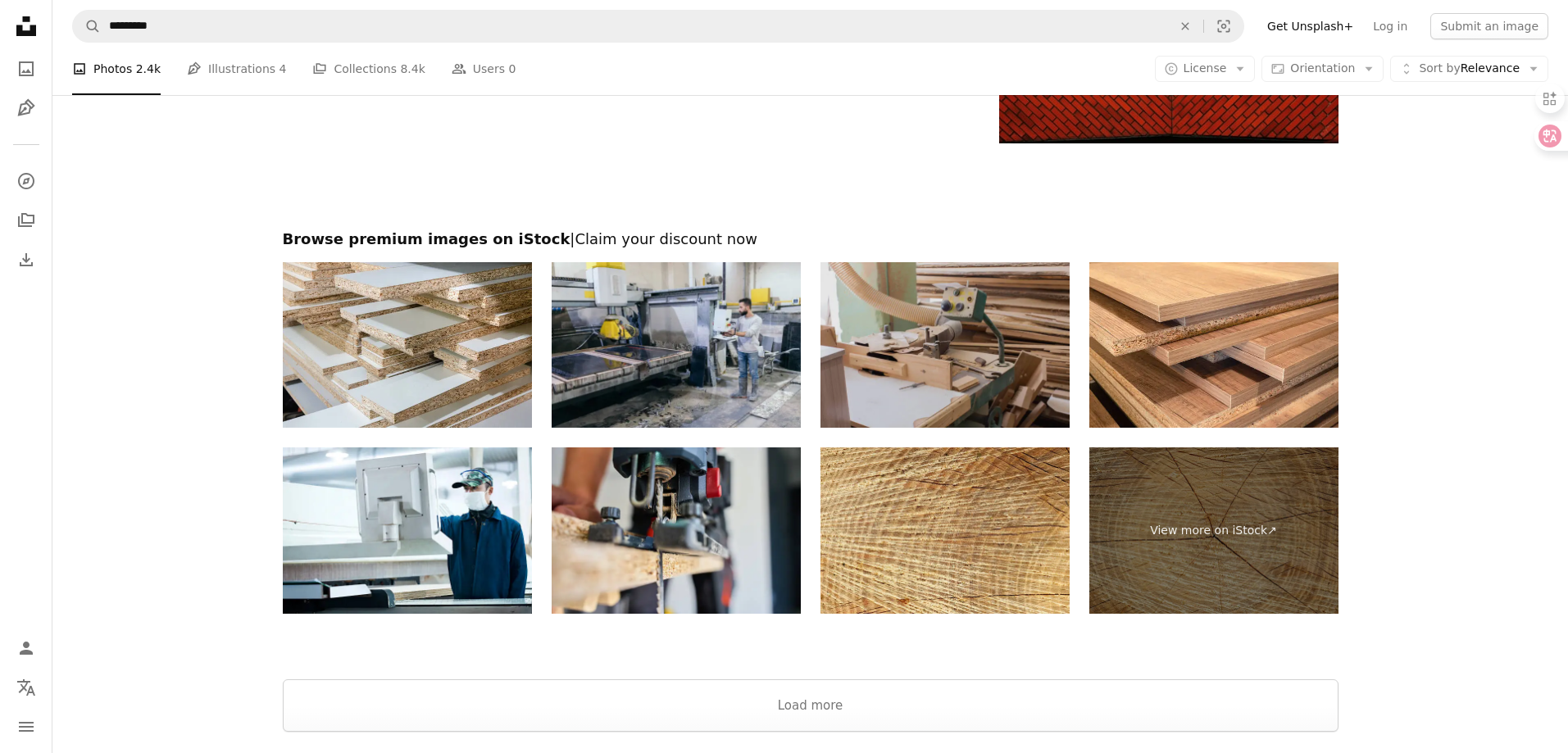
click at [995, 386] on img at bounding box center [945, 346] width 250 height 166
